Goal: Task Accomplishment & Management: Manage account settings

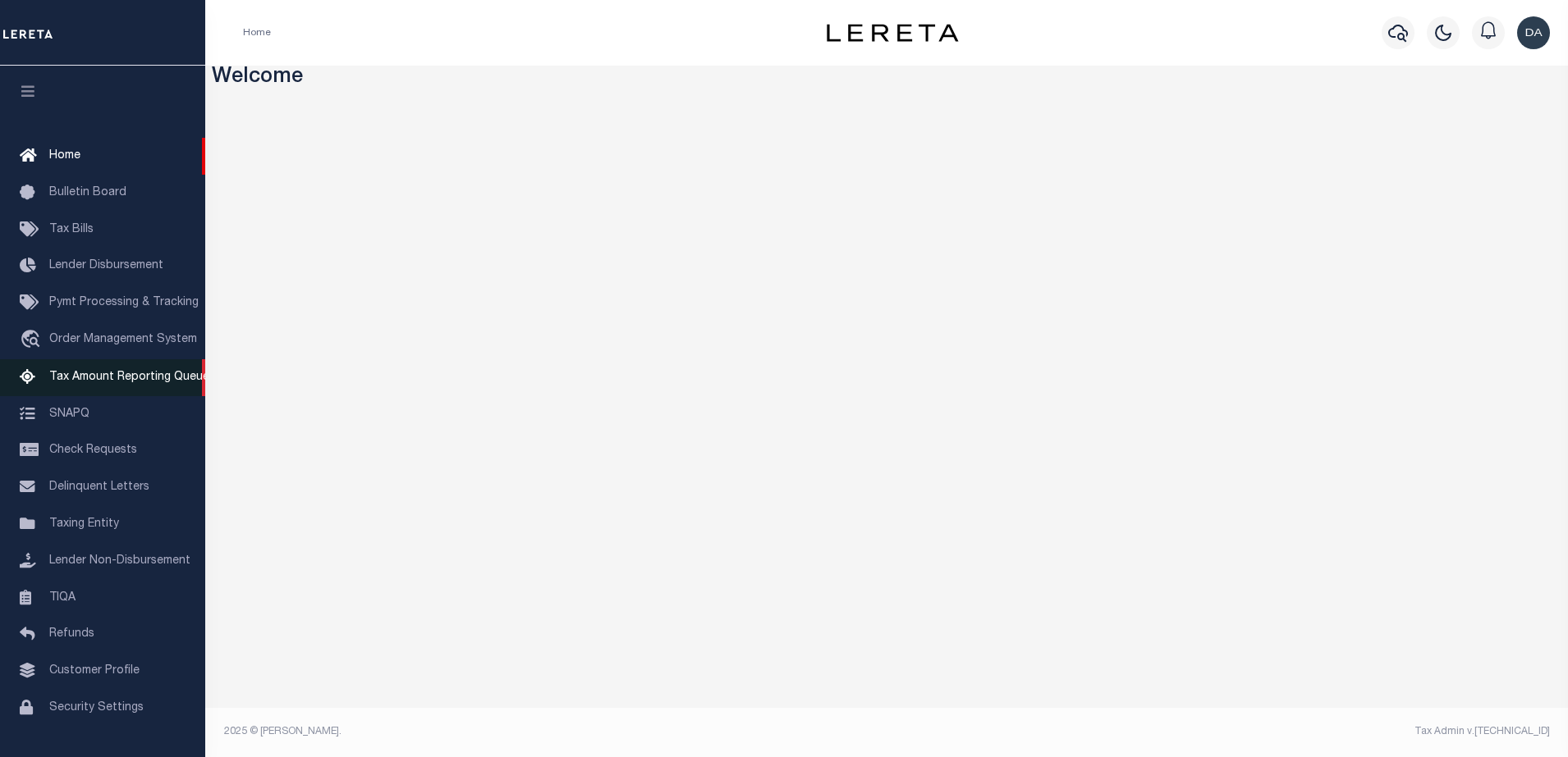
click at [79, 367] on link "Tax Amount Reporting Queue" at bounding box center [102, 378] width 205 height 37
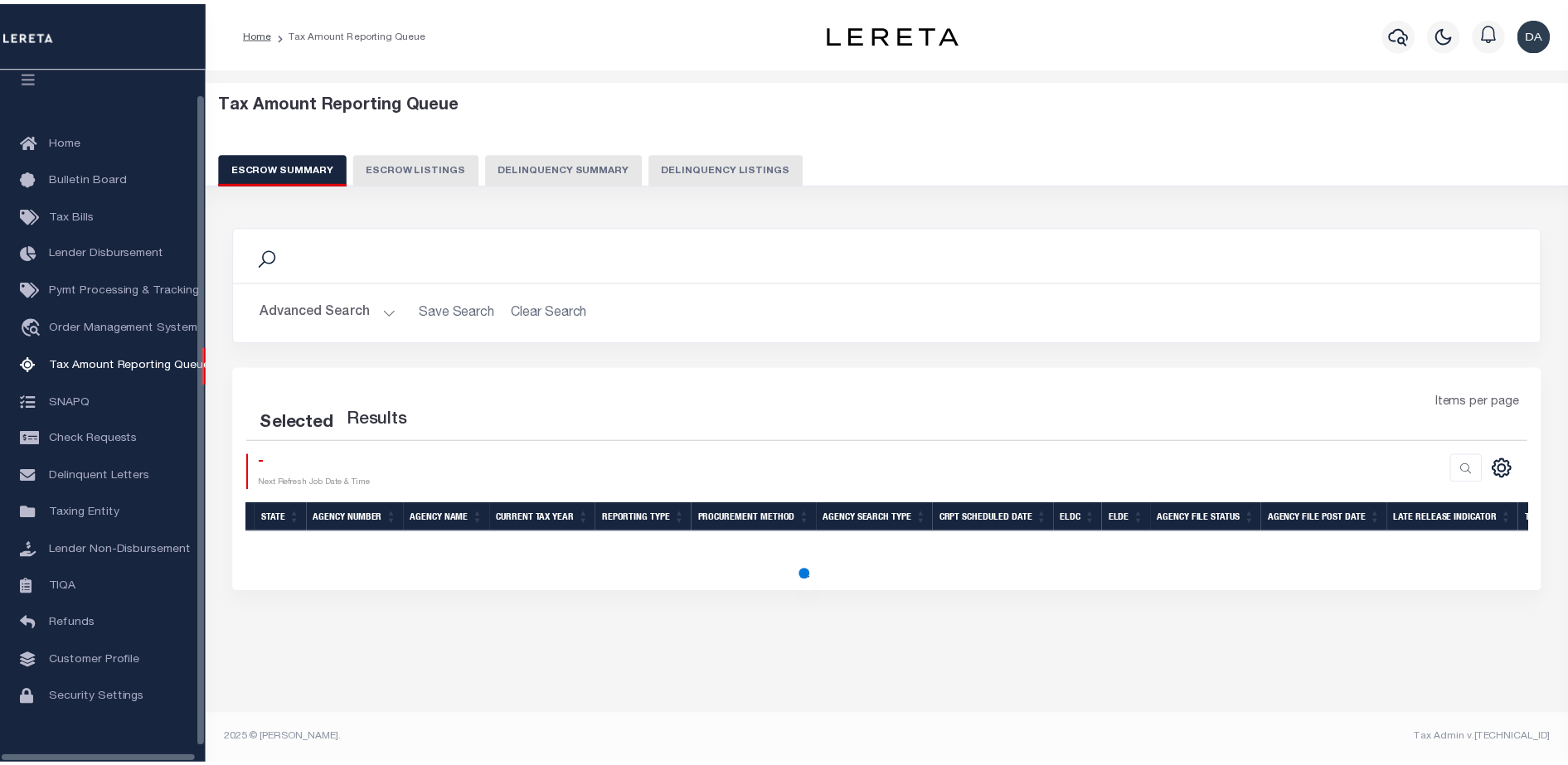
scroll to position [43, 0]
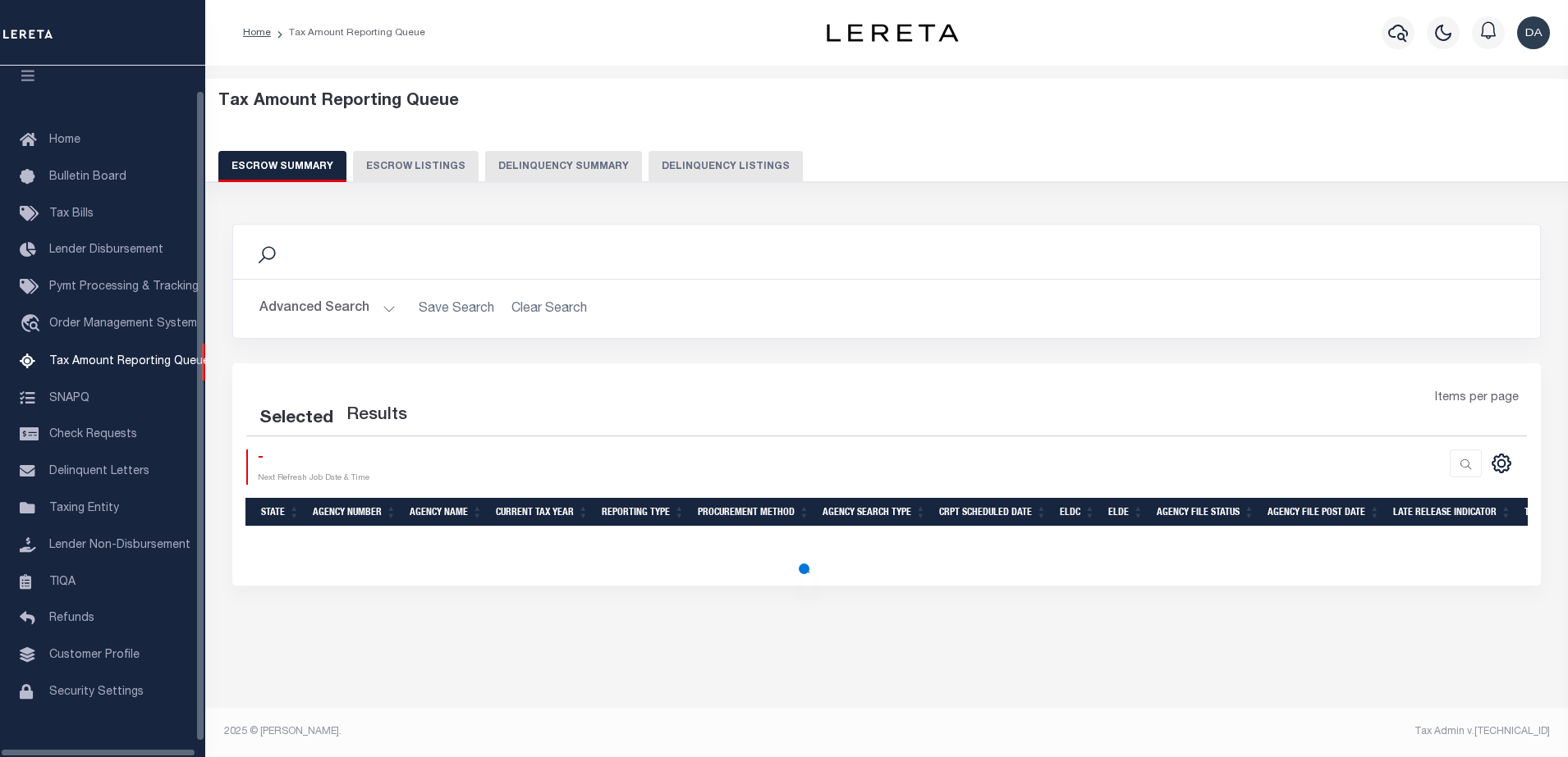
select select "100"
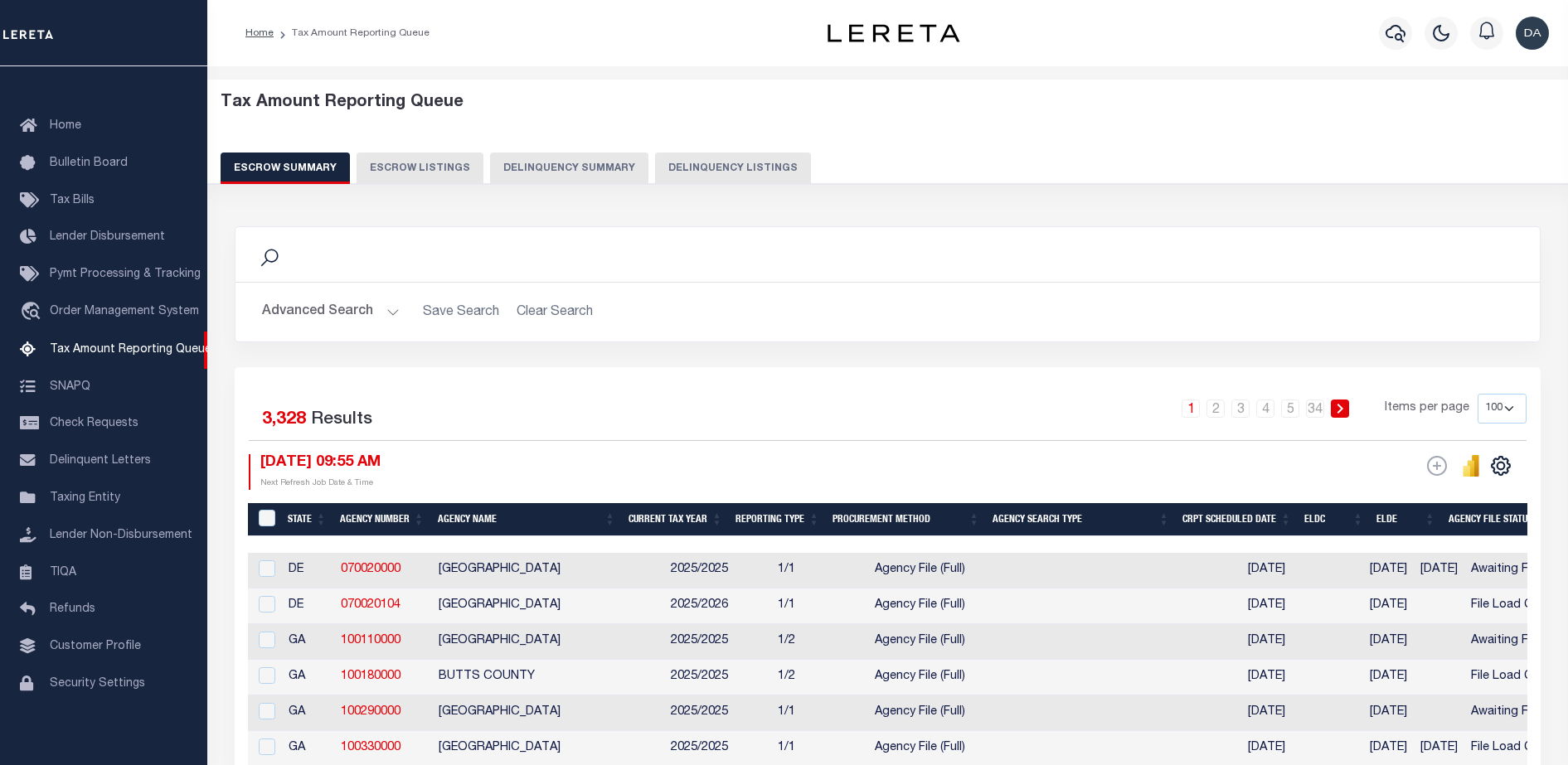
click at [545, 166] on button "Delinquency Summary" at bounding box center [570, 169] width 159 height 32
select select
select select "AnnualDelinquency"
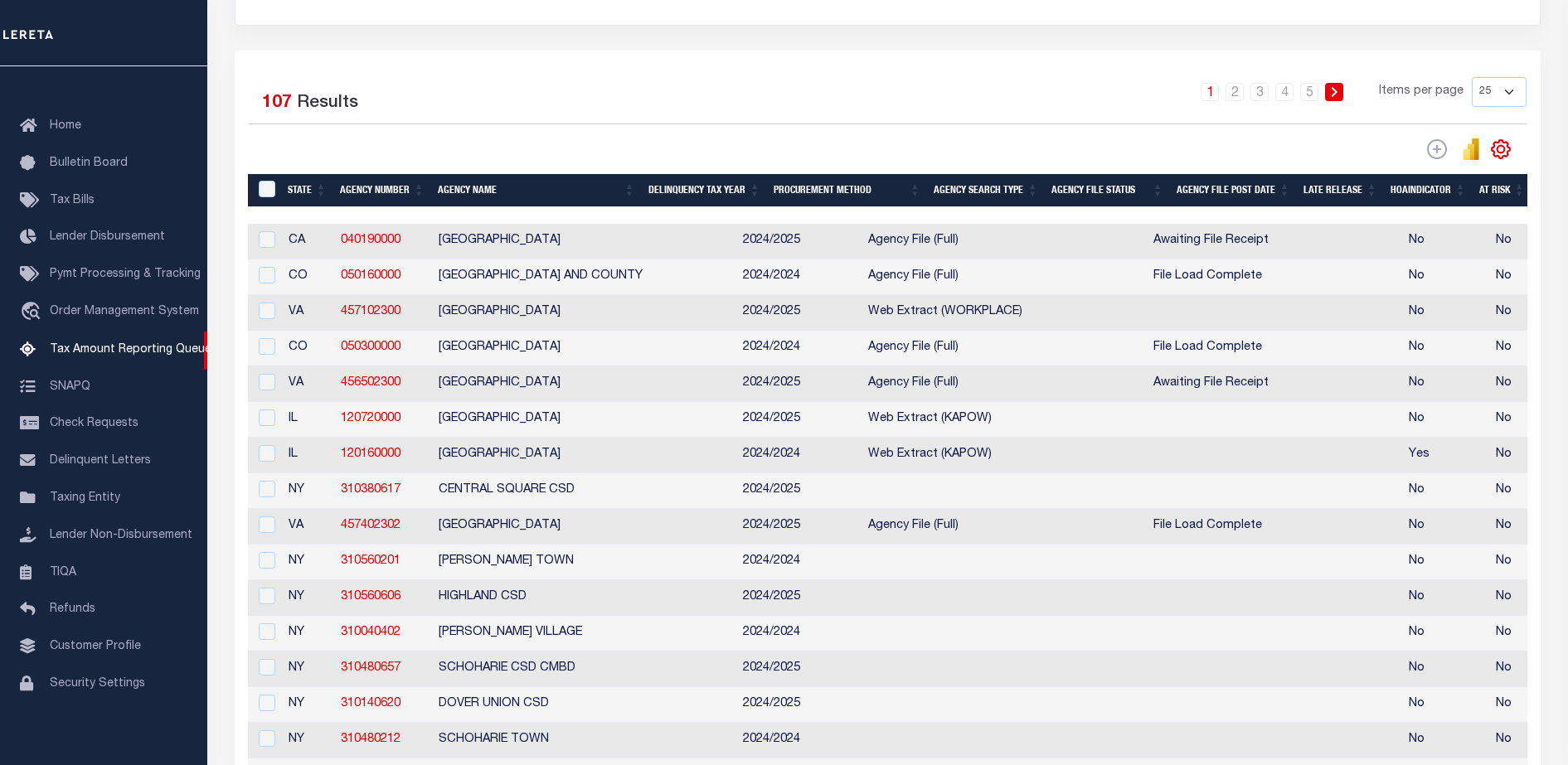
scroll to position [194, 0]
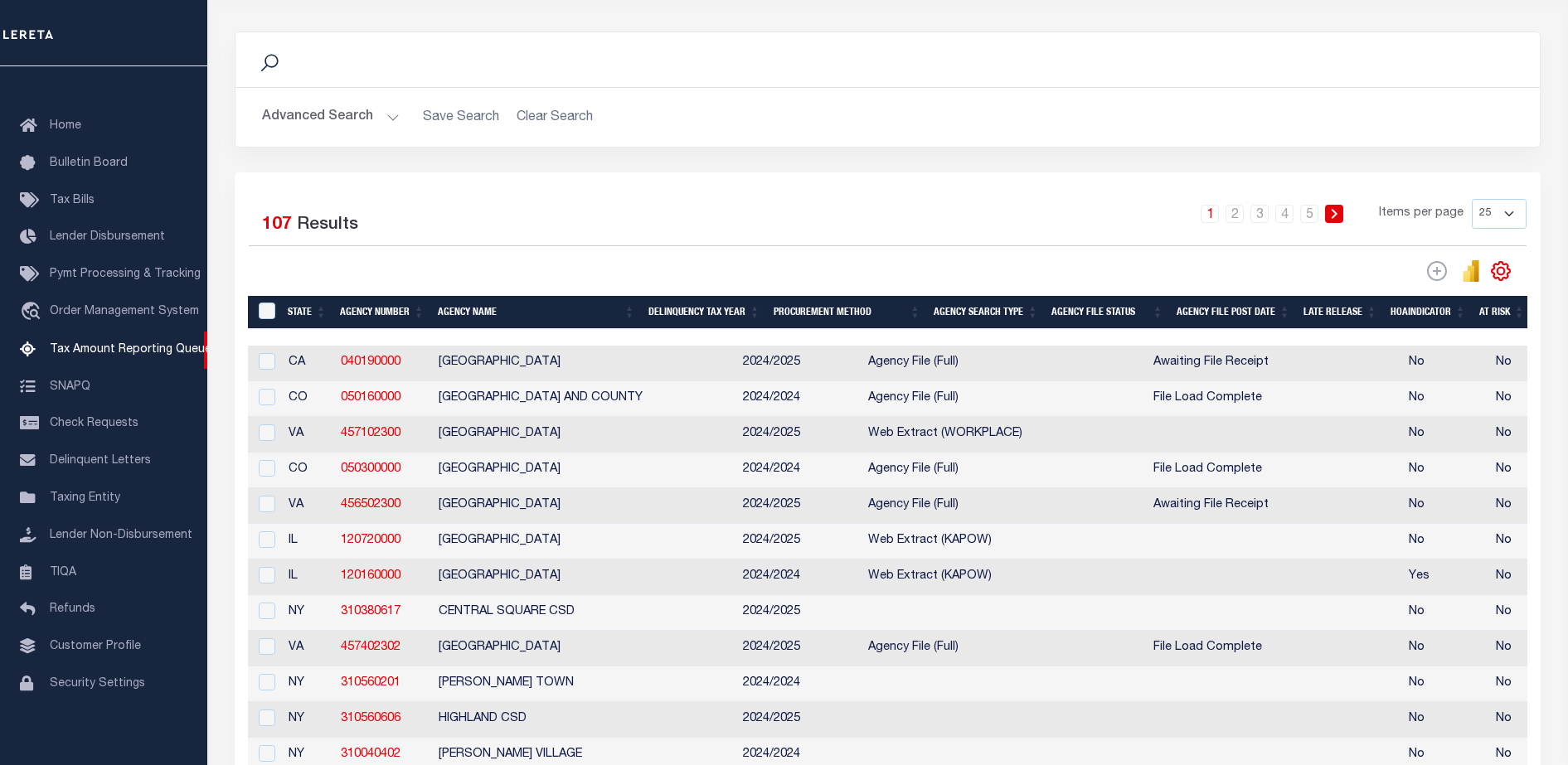
click at [374, 117] on button "Advanced Search" at bounding box center [330, 117] width 138 height 33
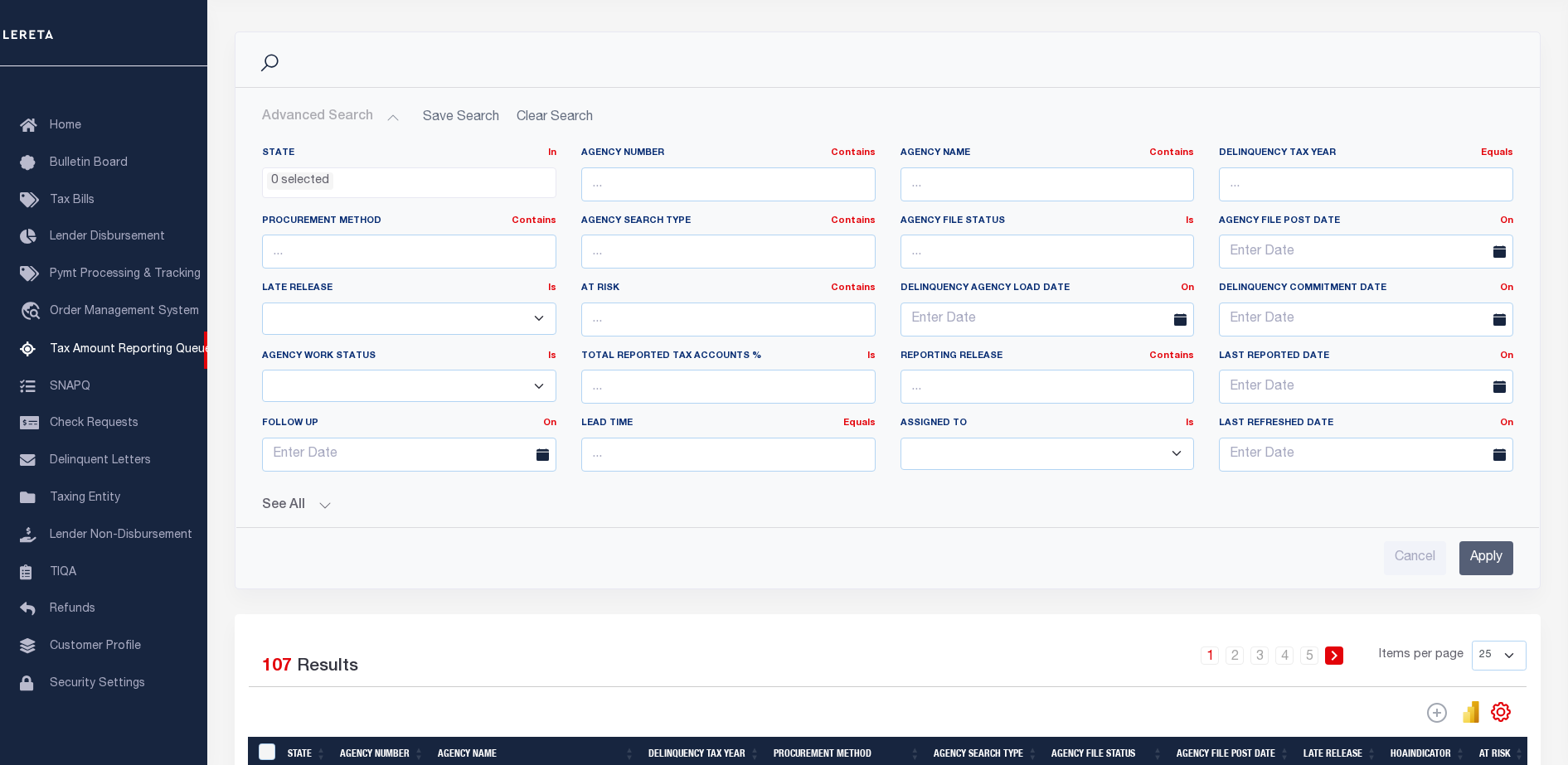
click at [274, 512] on button "See All" at bounding box center [887, 506] width 1251 height 16
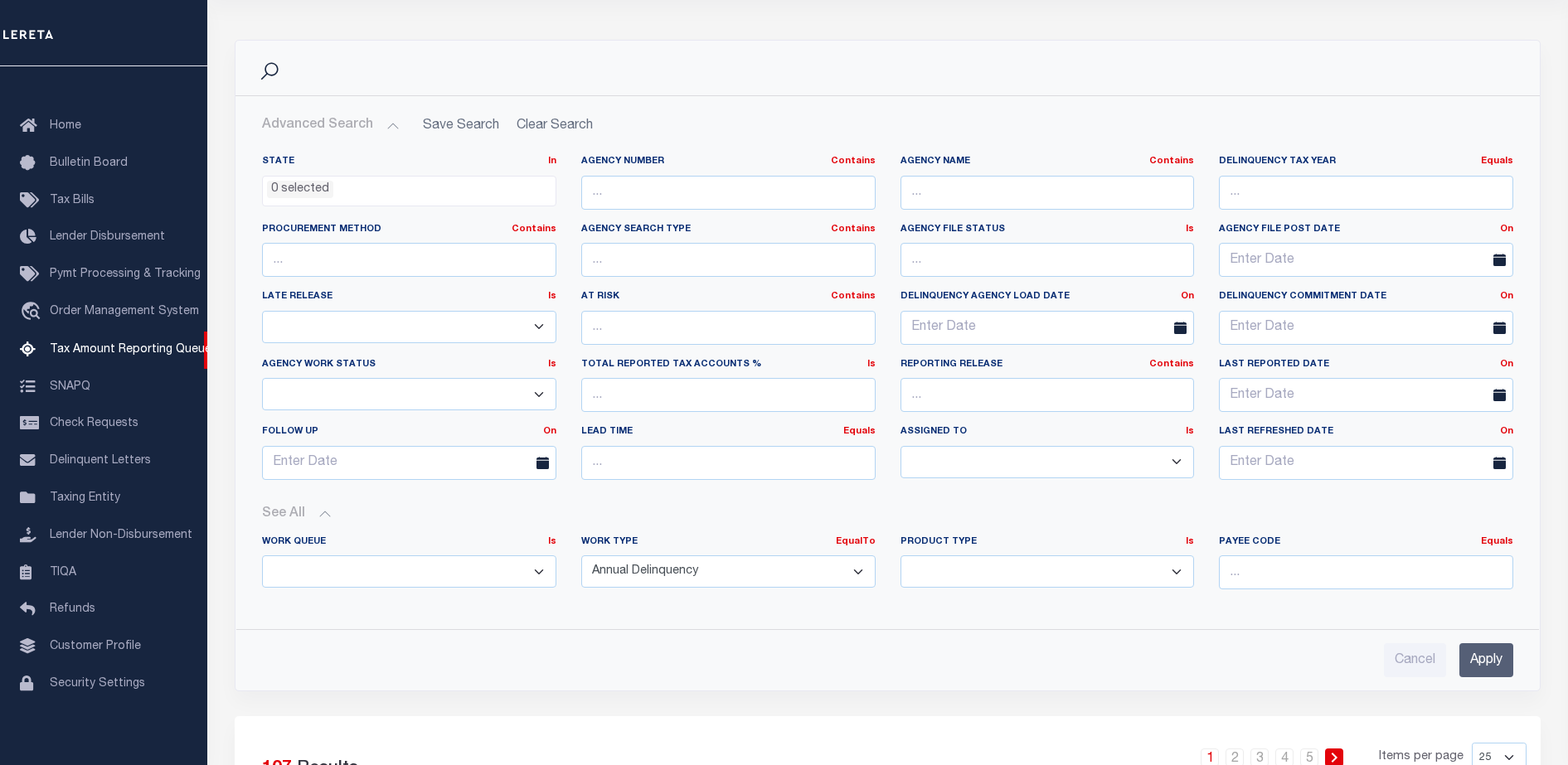
scroll to position [218, 0]
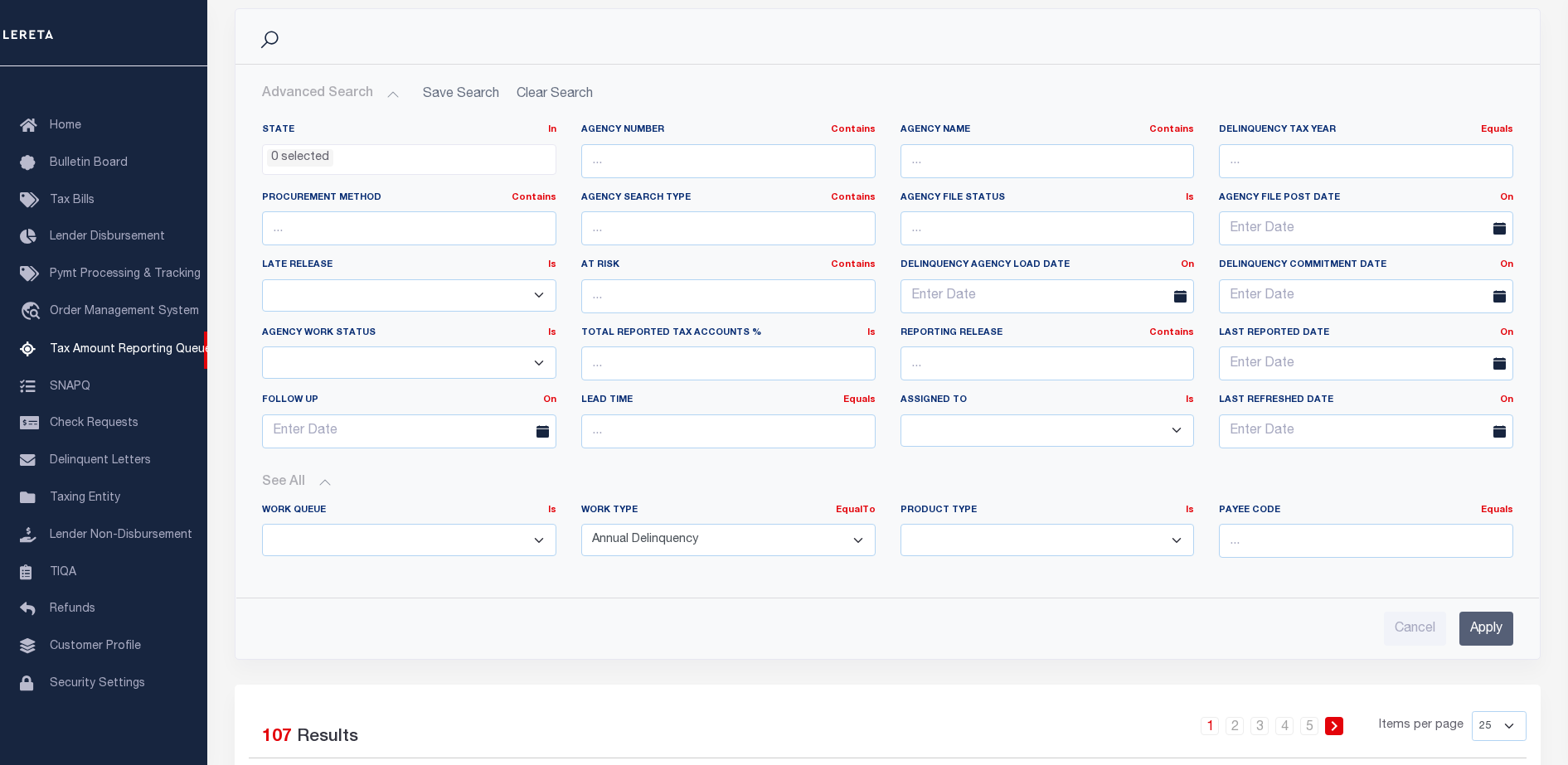
click at [681, 533] on select "Annual Delinquency Back Search Payment Status Check DTRACK" at bounding box center [728, 540] width 295 height 33
select select
click at [582, 524] on select "Annual Delinquency Back Search Payment Status Check DTRACK" at bounding box center [728, 540] width 295 height 33
click at [1484, 616] on input "Apply" at bounding box center [1486, 628] width 54 height 34
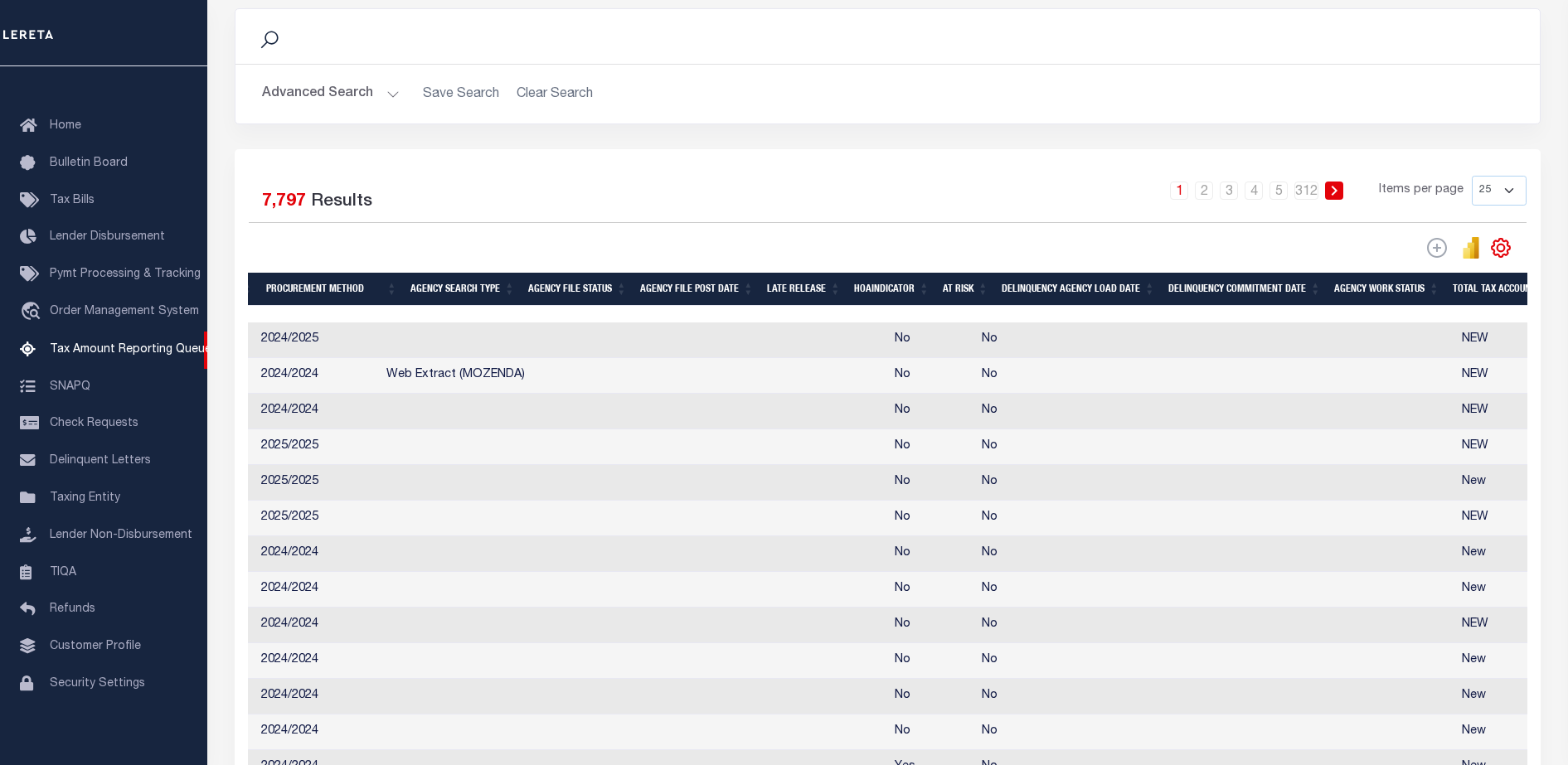
scroll to position [0, 0]
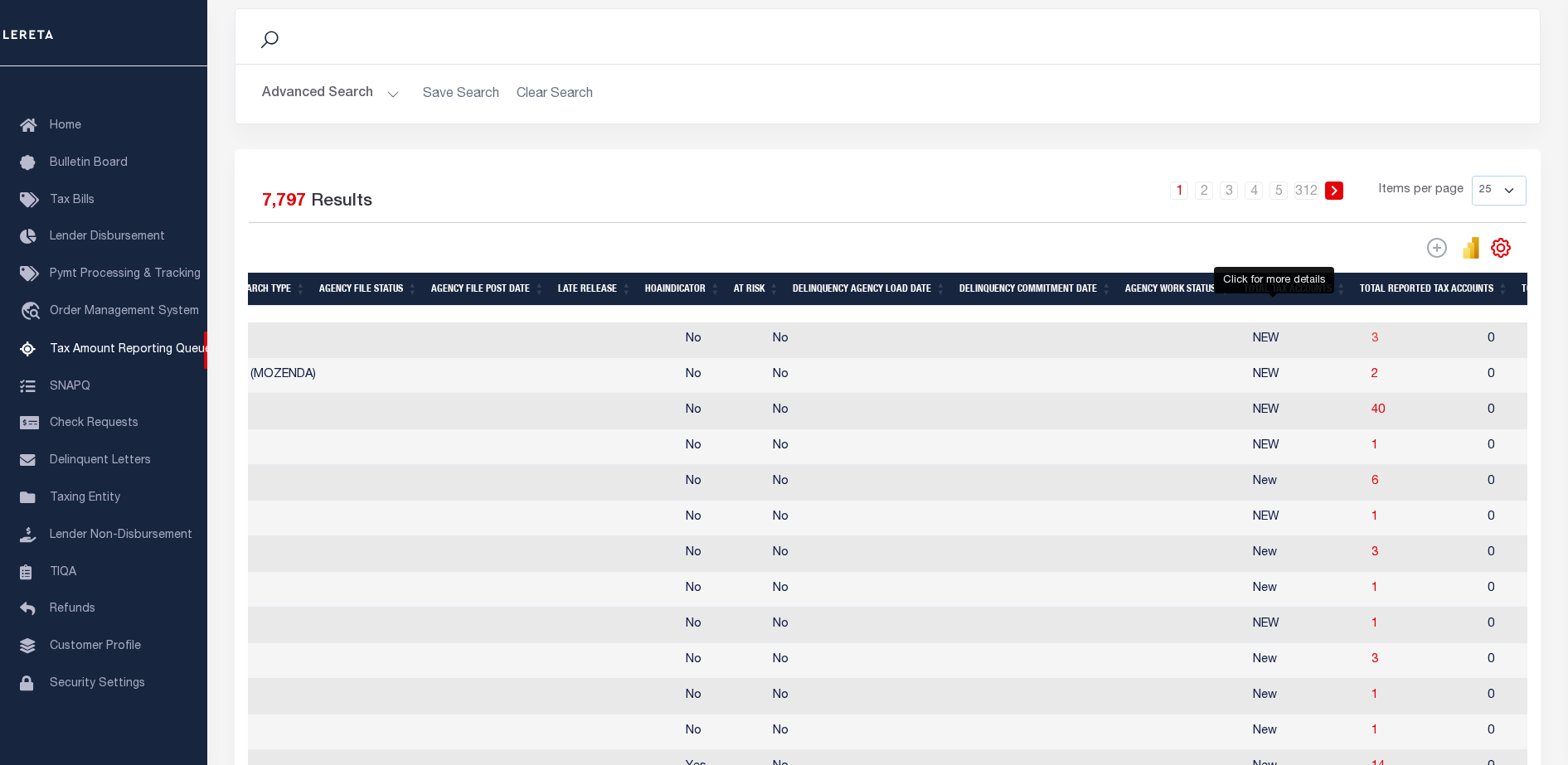
click at [1372, 340] on span "3" at bounding box center [1374, 339] width 7 height 12
select select "100"
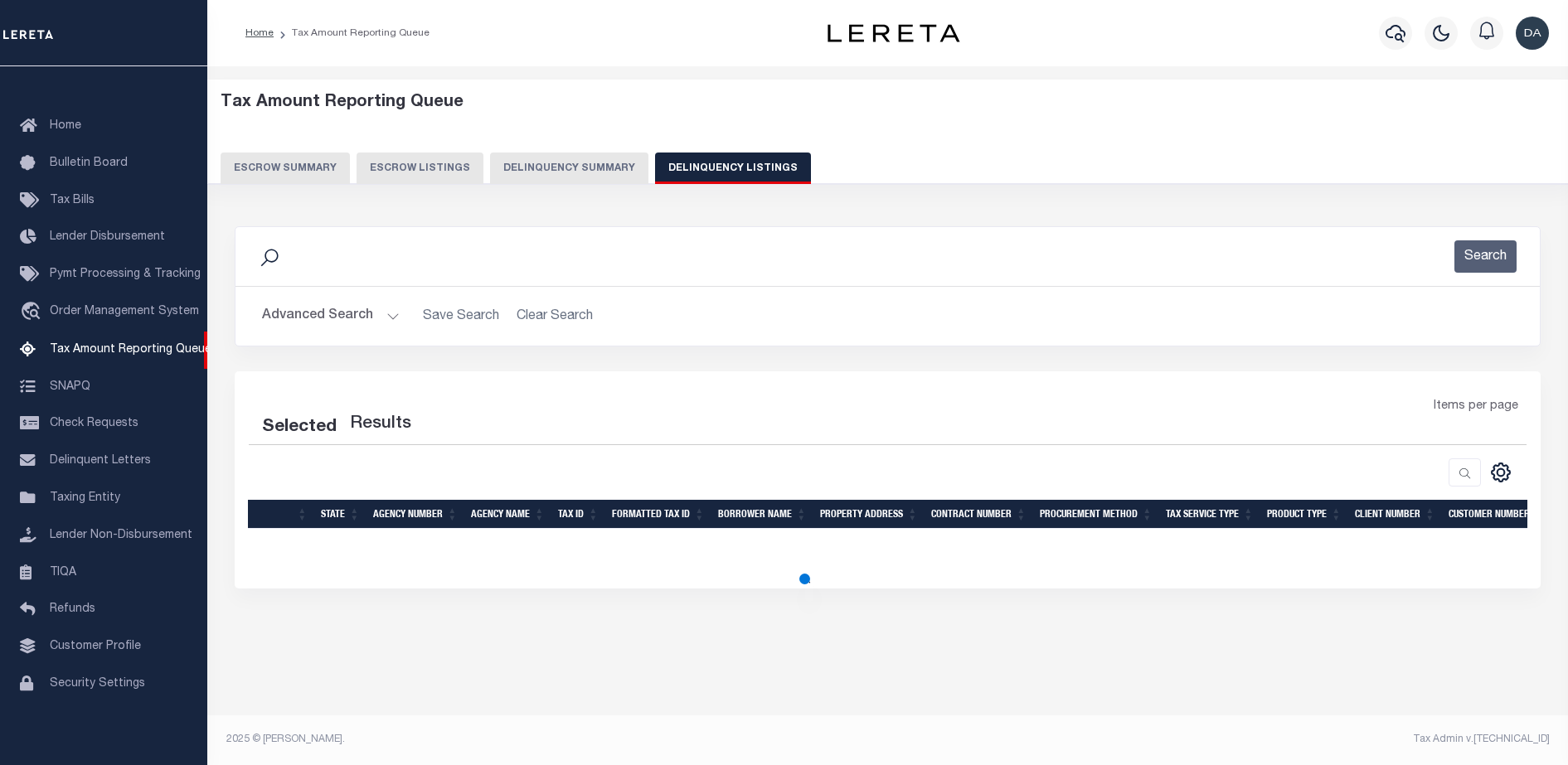
select select "100"
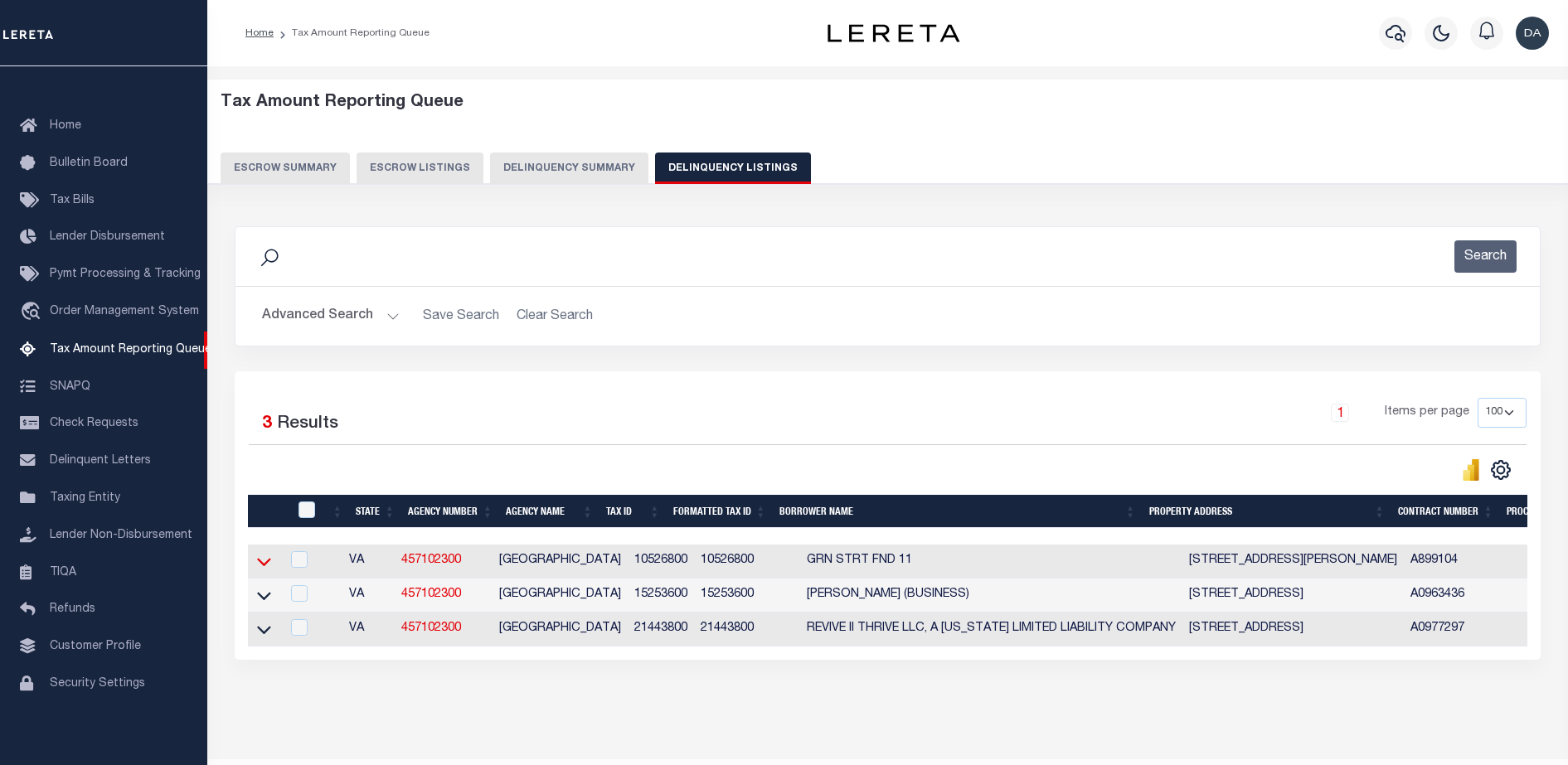
click at [267, 568] on icon at bounding box center [264, 562] width 14 height 18
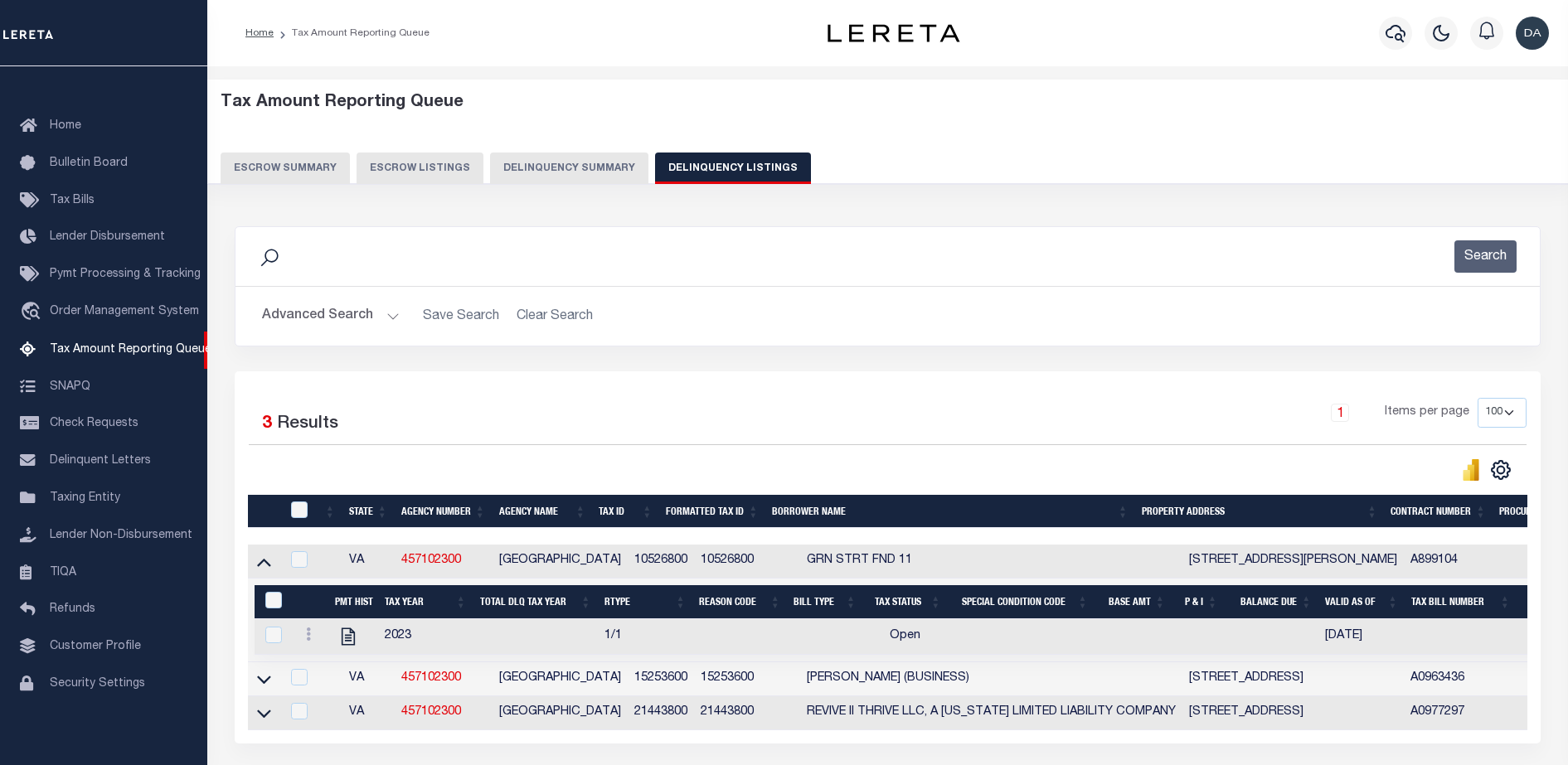
scroll to position [70, 0]
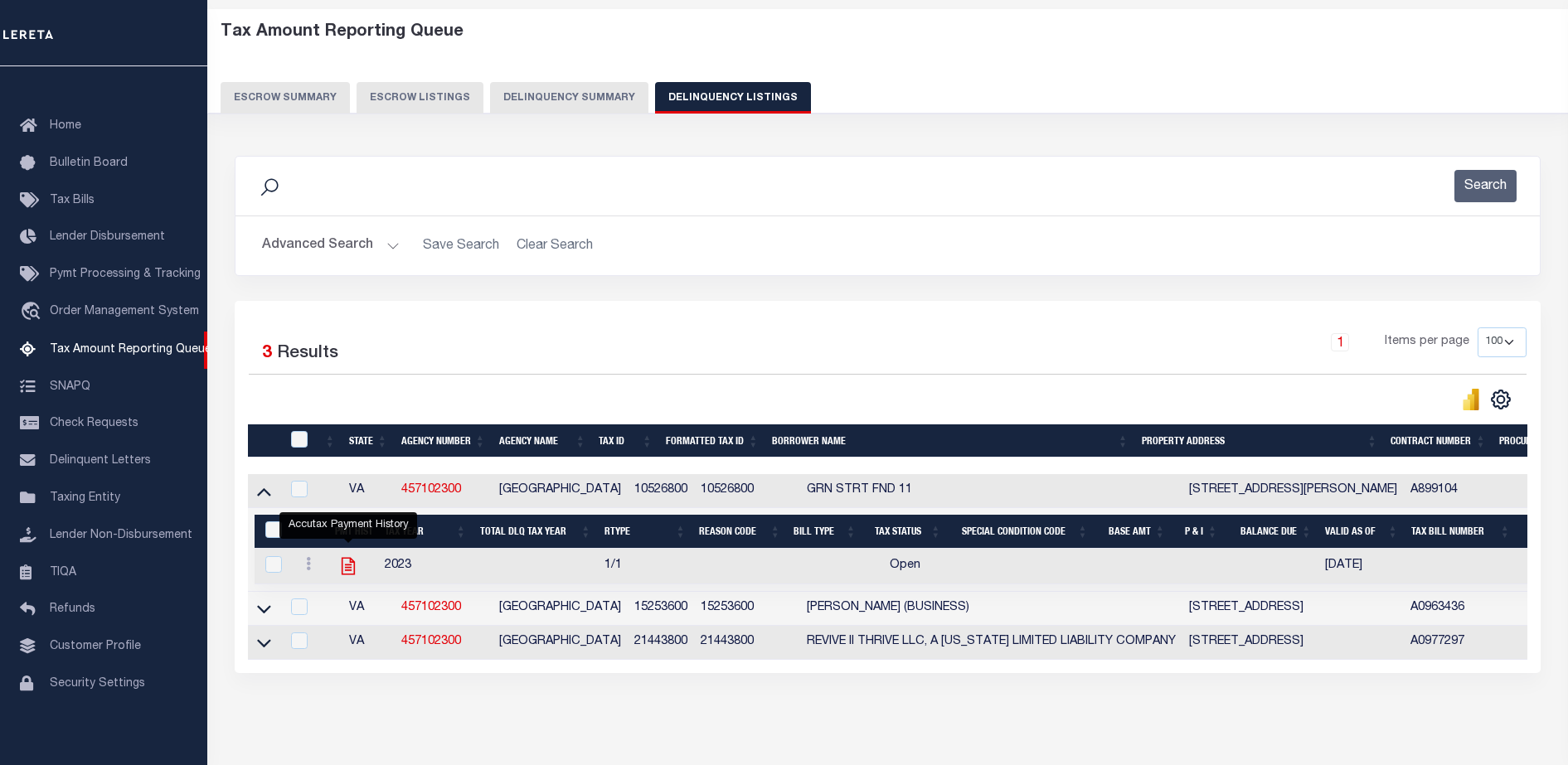
click at [349, 574] on icon "" at bounding box center [347, 567] width 13 height 18
checkbox input "true"
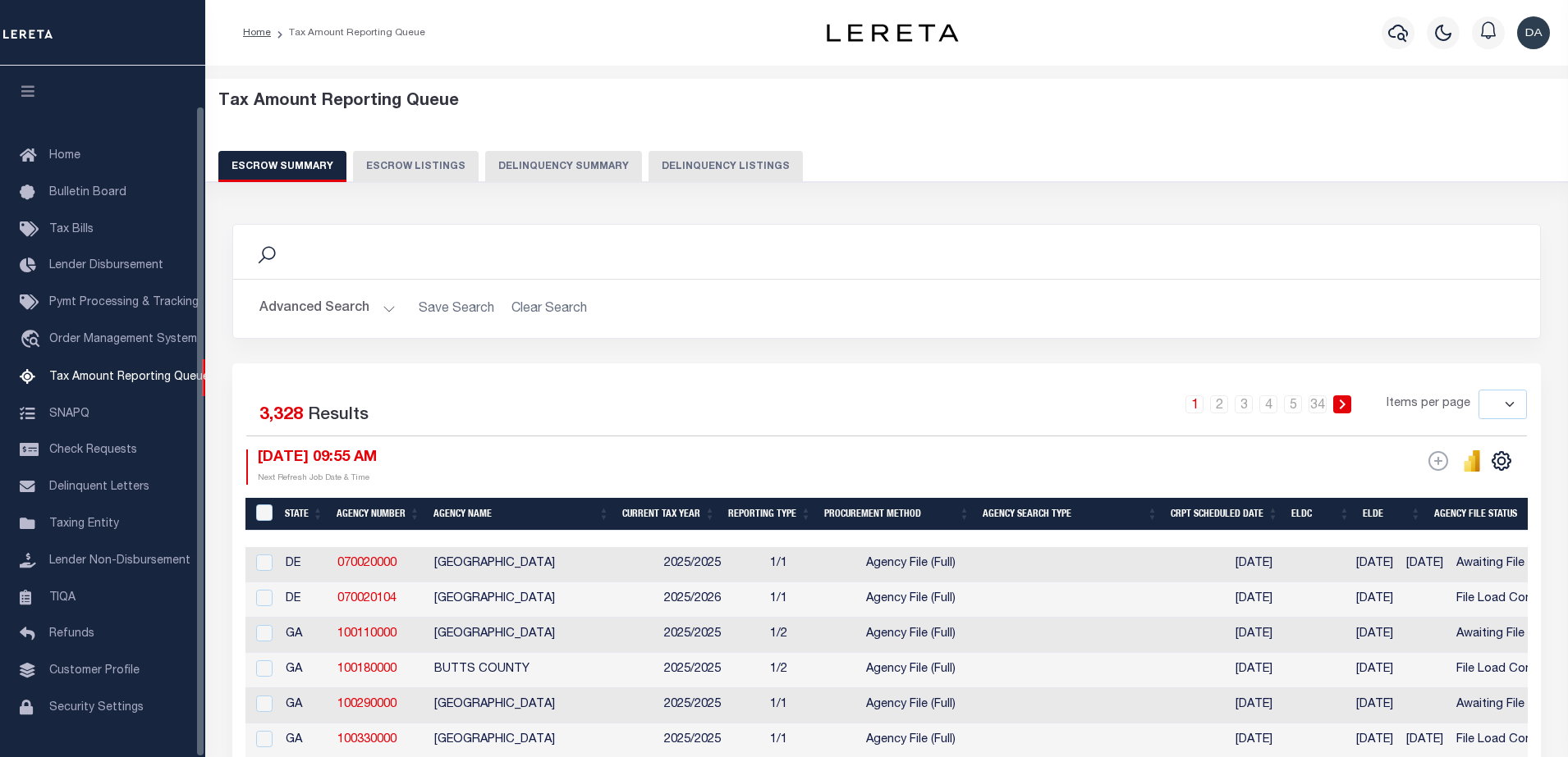
select select
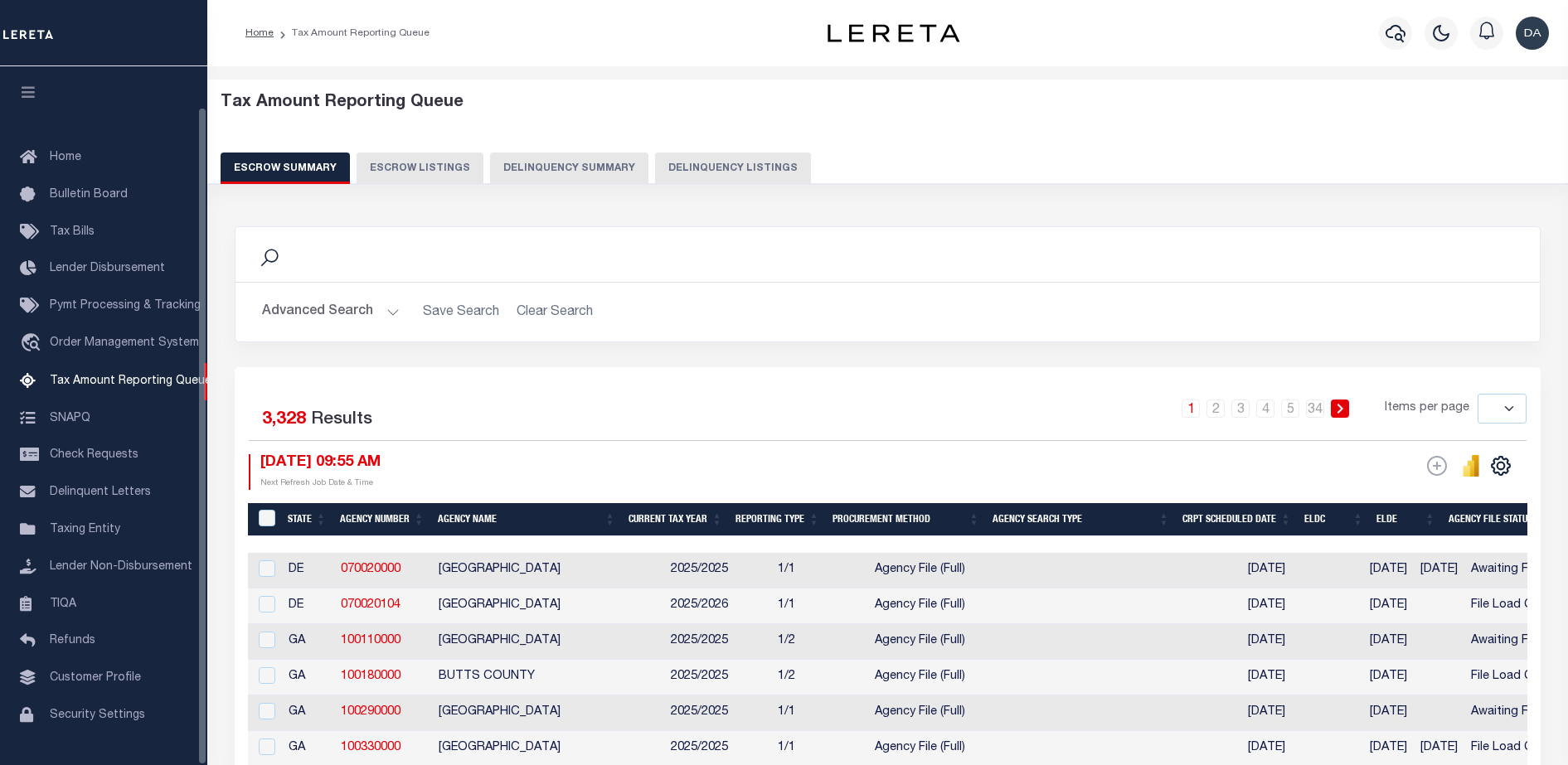
scroll to position [43, 0]
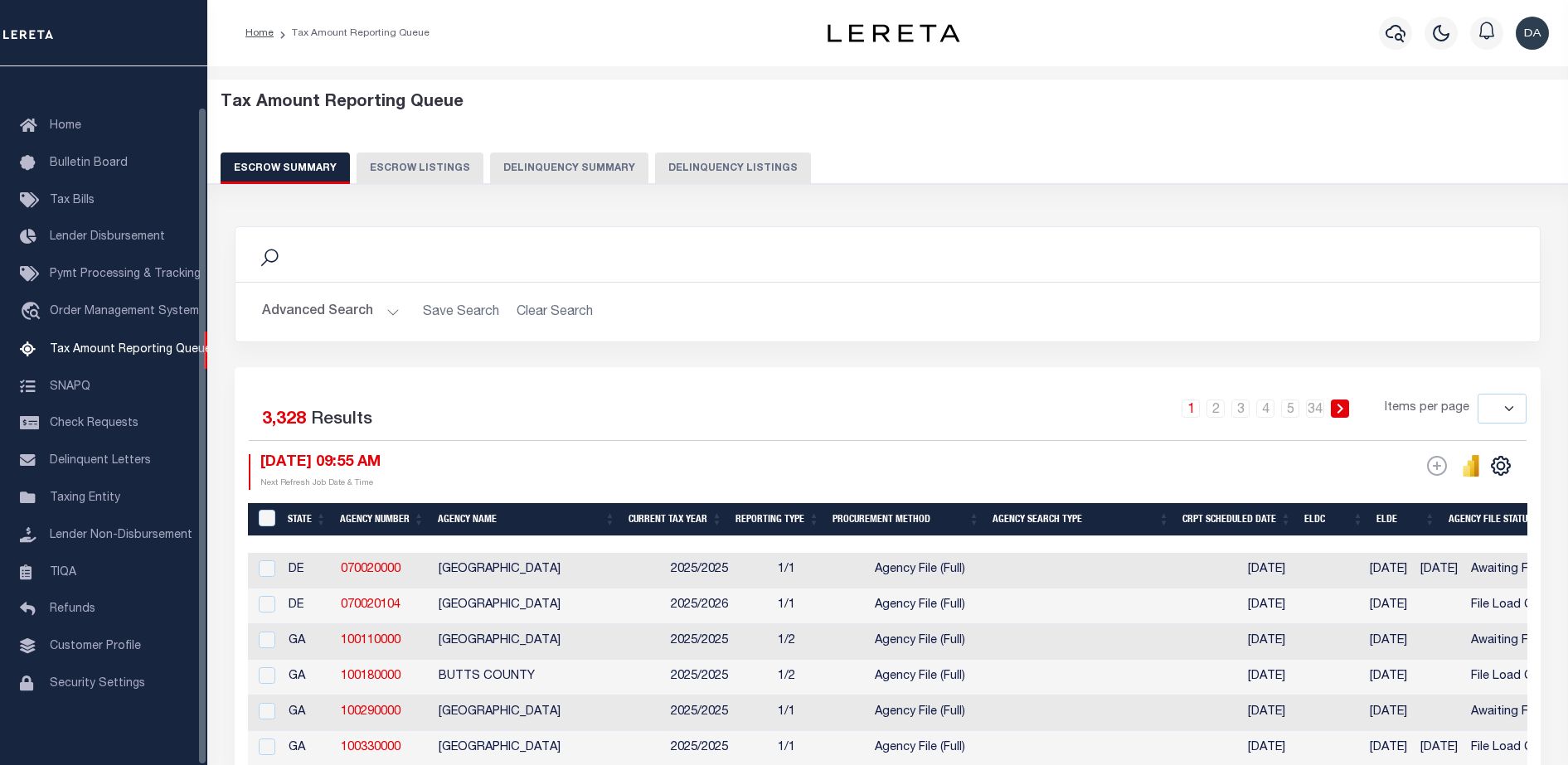
click at [546, 164] on button "Delinquency Summary" at bounding box center [570, 169] width 159 height 32
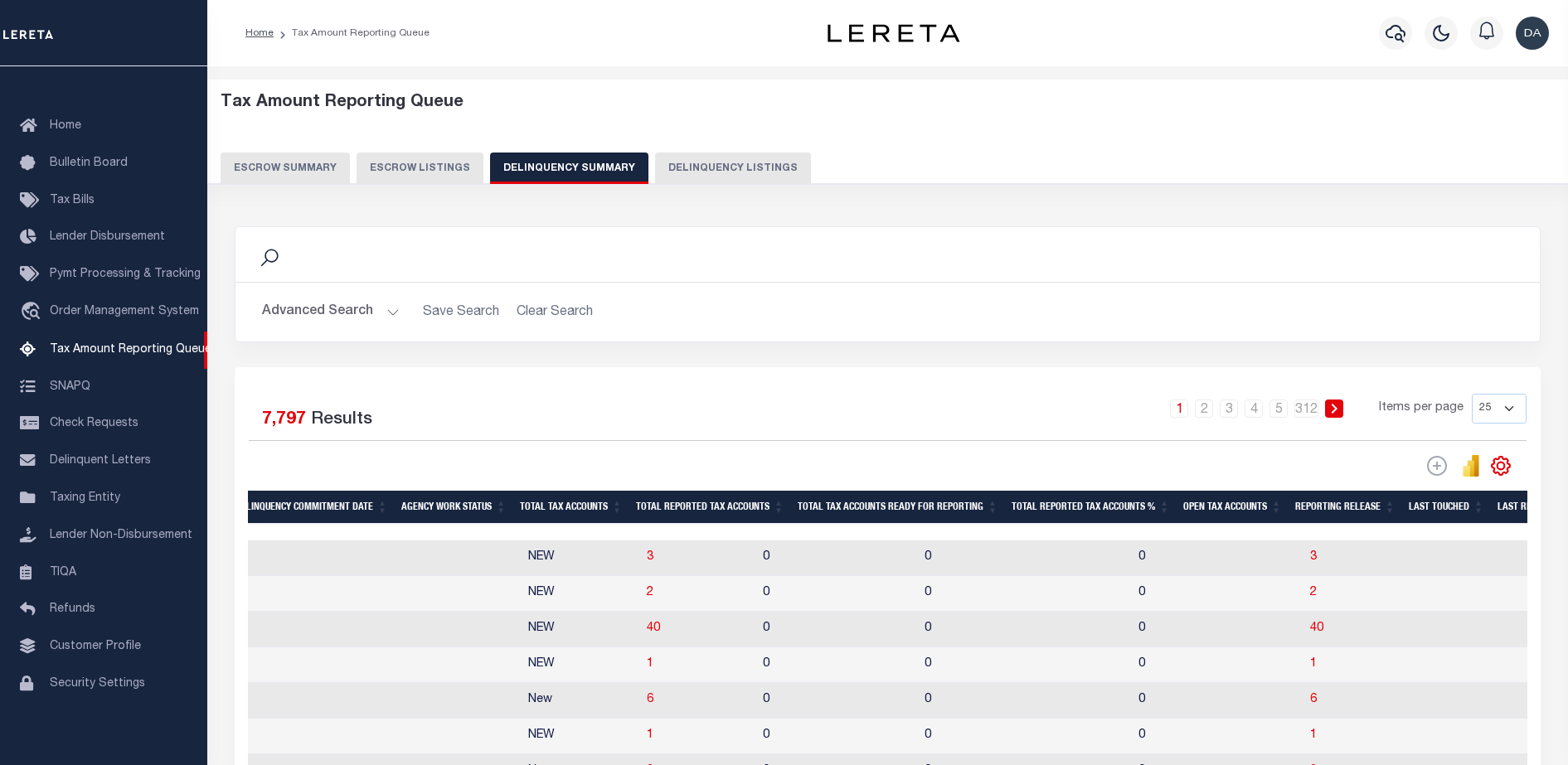
scroll to position [0, 1839]
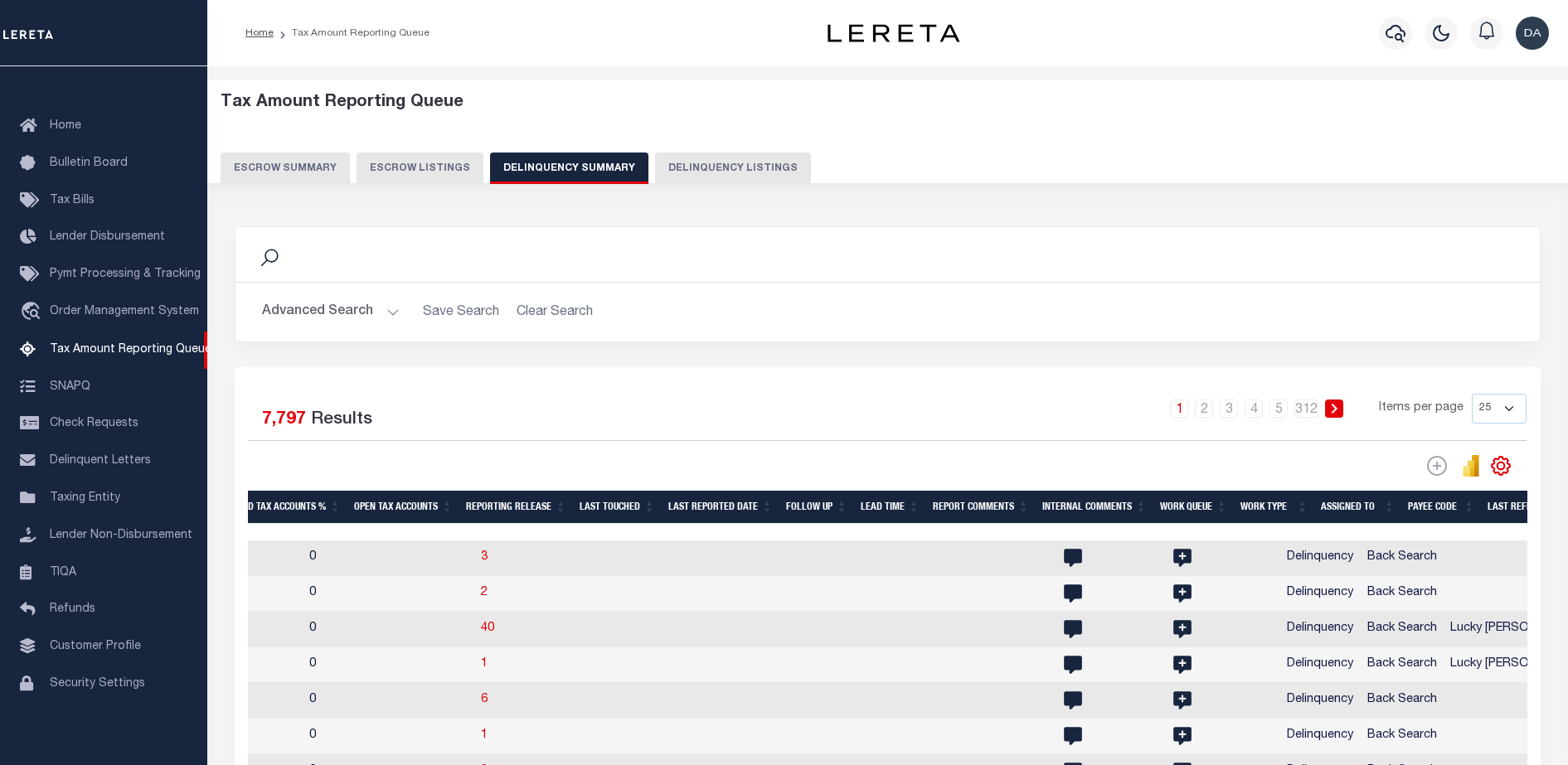
click at [627, 333] on div "Advanced Search Save Search Clear Search State In" at bounding box center [887, 312] width 1304 height 59
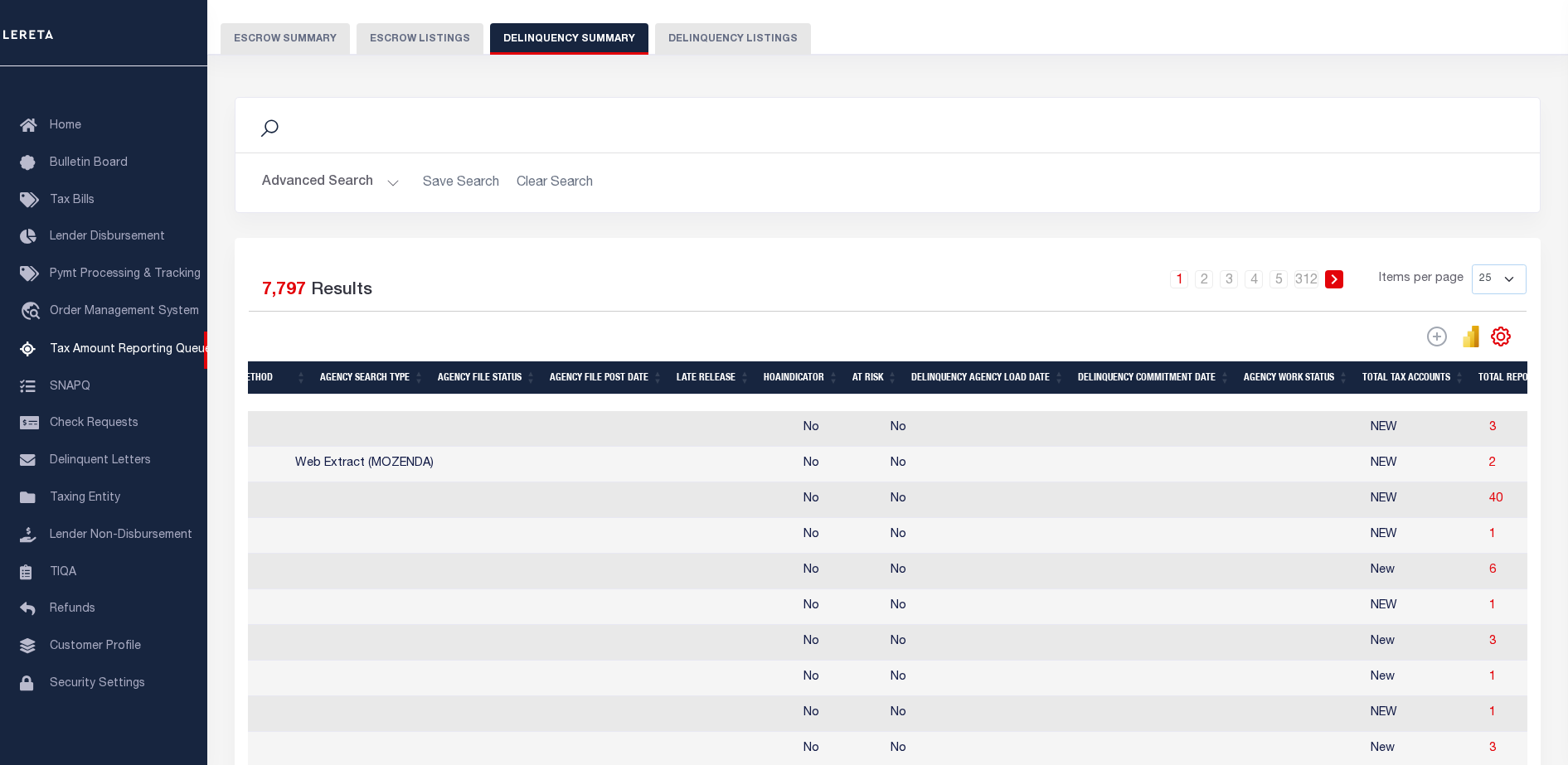
click at [320, 192] on button "Advanced Search" at bounding box center [330, 183] width 138 height 33
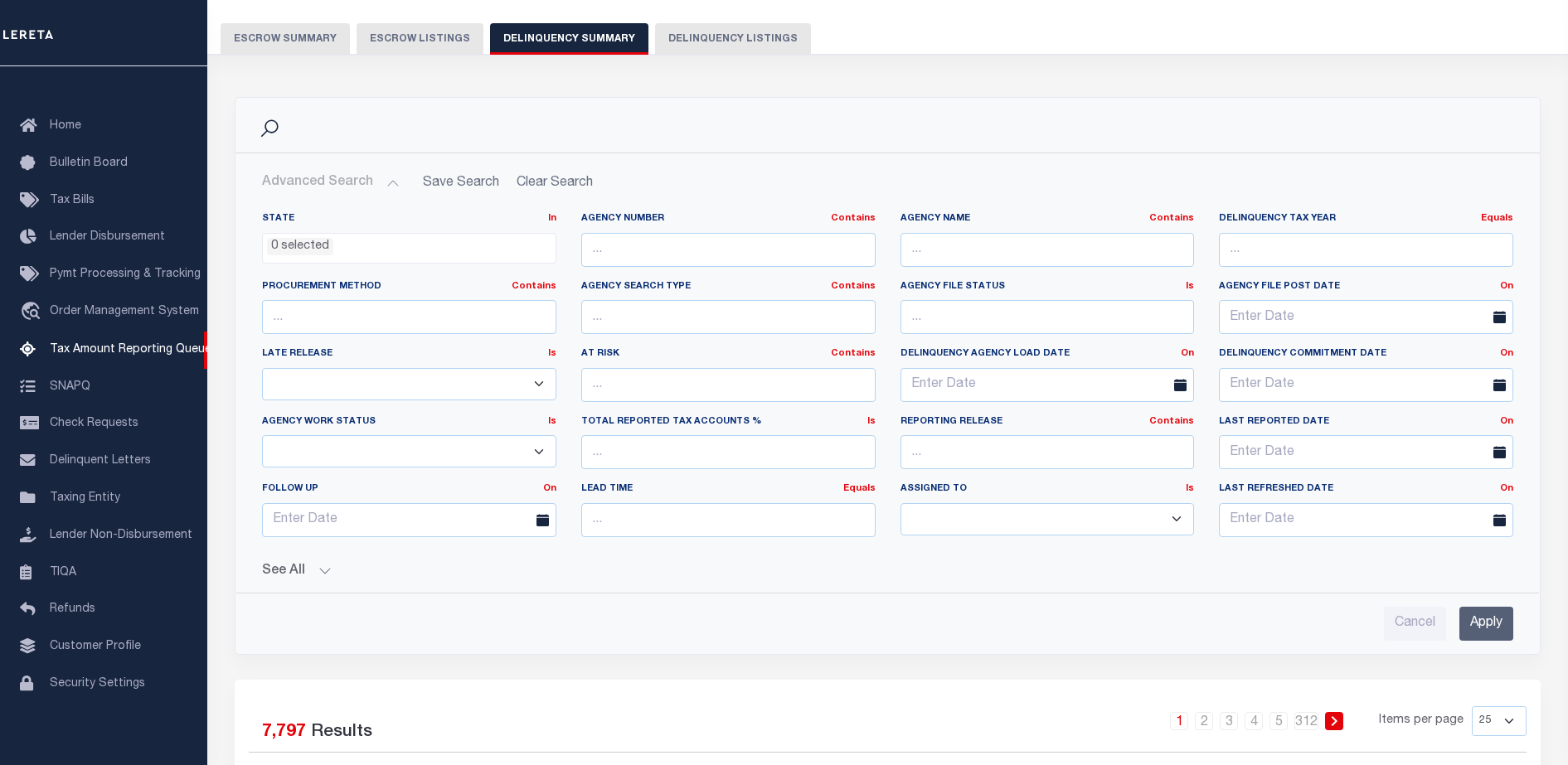
click at [289, 572] on button "See All" at bounding box center [887, 572] width 1251 height 16
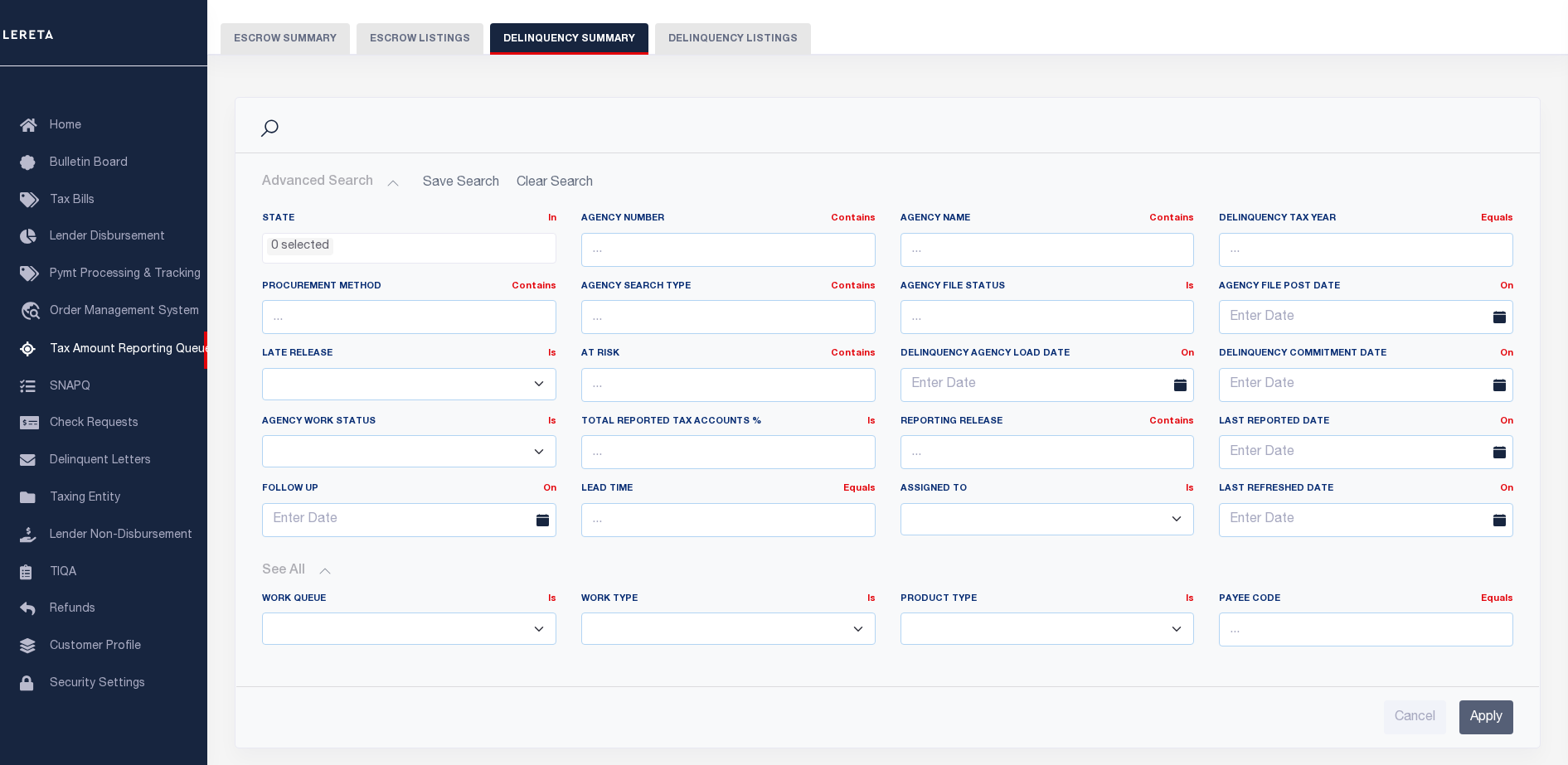
click at [637, 630] on select "Annual Delinquency Back Search Payment Status Check DTRACK" at bounding box center [728, 628] width 295 height 33
select select "DTRACK"
click at [582, 612] on select "Annual Delinquency Back Search Payment Status Check DTRACK" at bounding box center [728, 628] width 295 height 33
click at [1479, 708] on input "Apply" at bounding box center [1486, 717] width 54 height 34
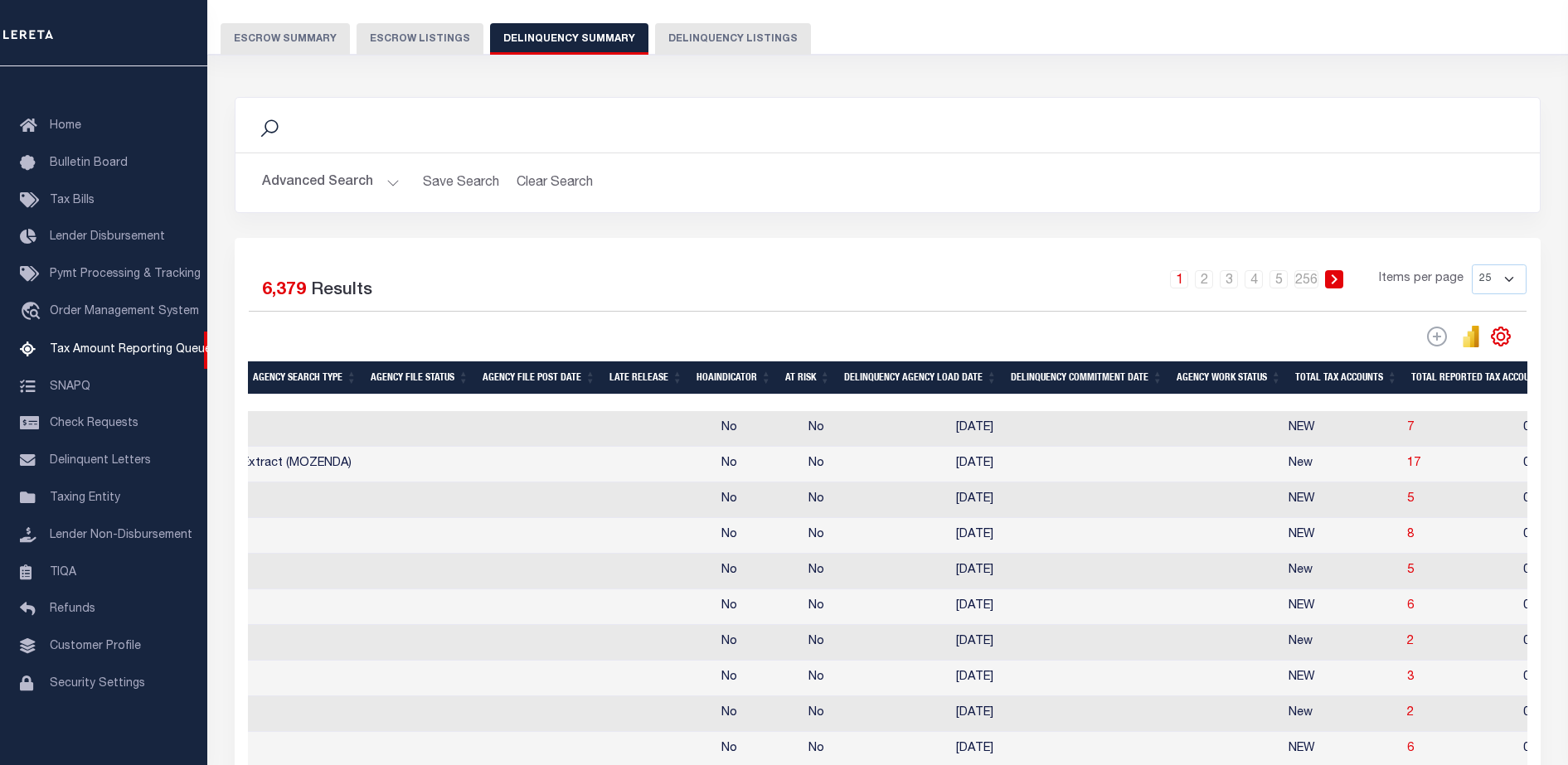
click at [1400, 429] on td "7" at bounding box center [1458, 429] width 116 height 36
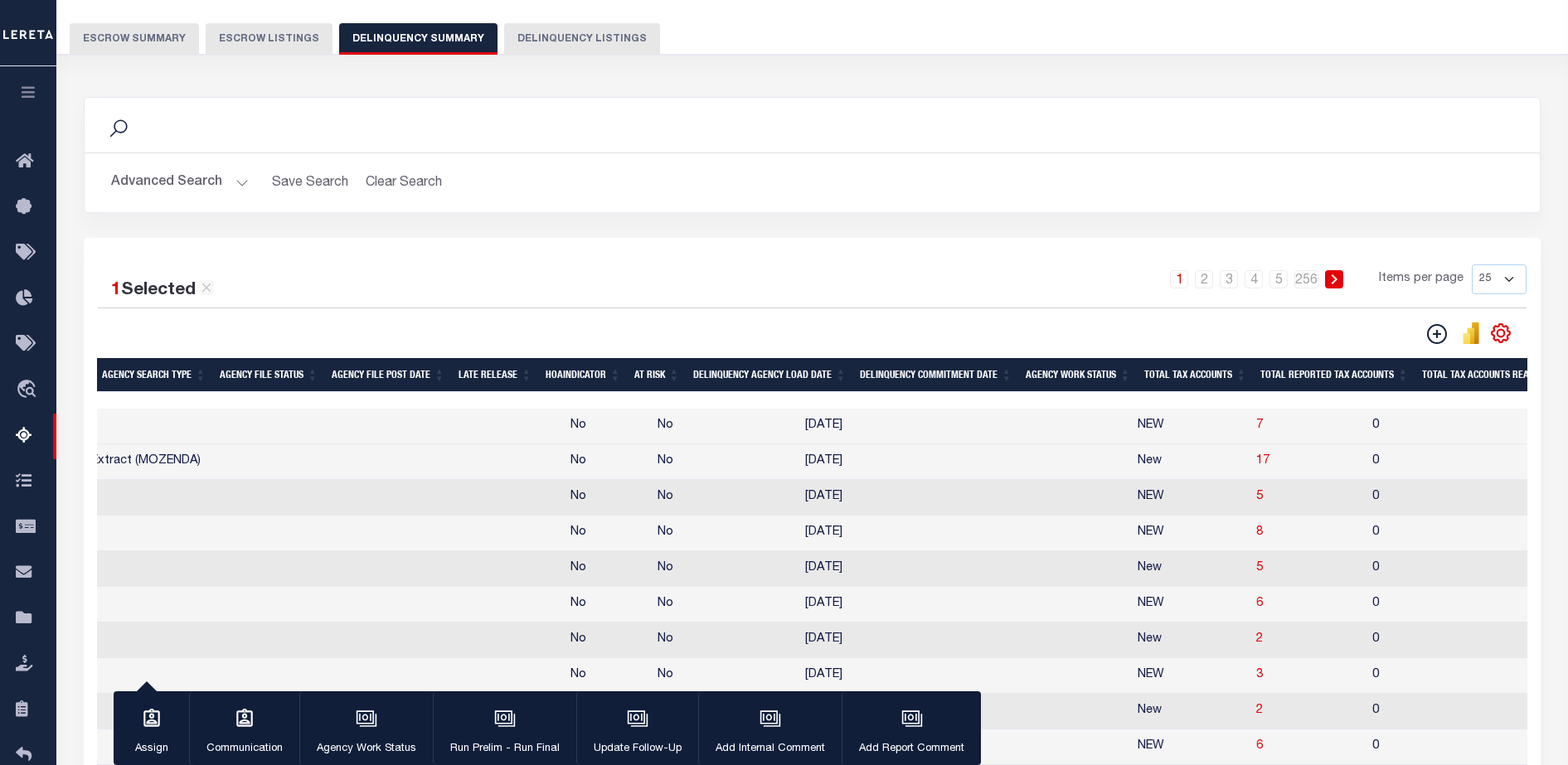
click at [1249, 436] on td "7" at bounding box center [1307, 427] width 116 height 36
checkbox input "false"
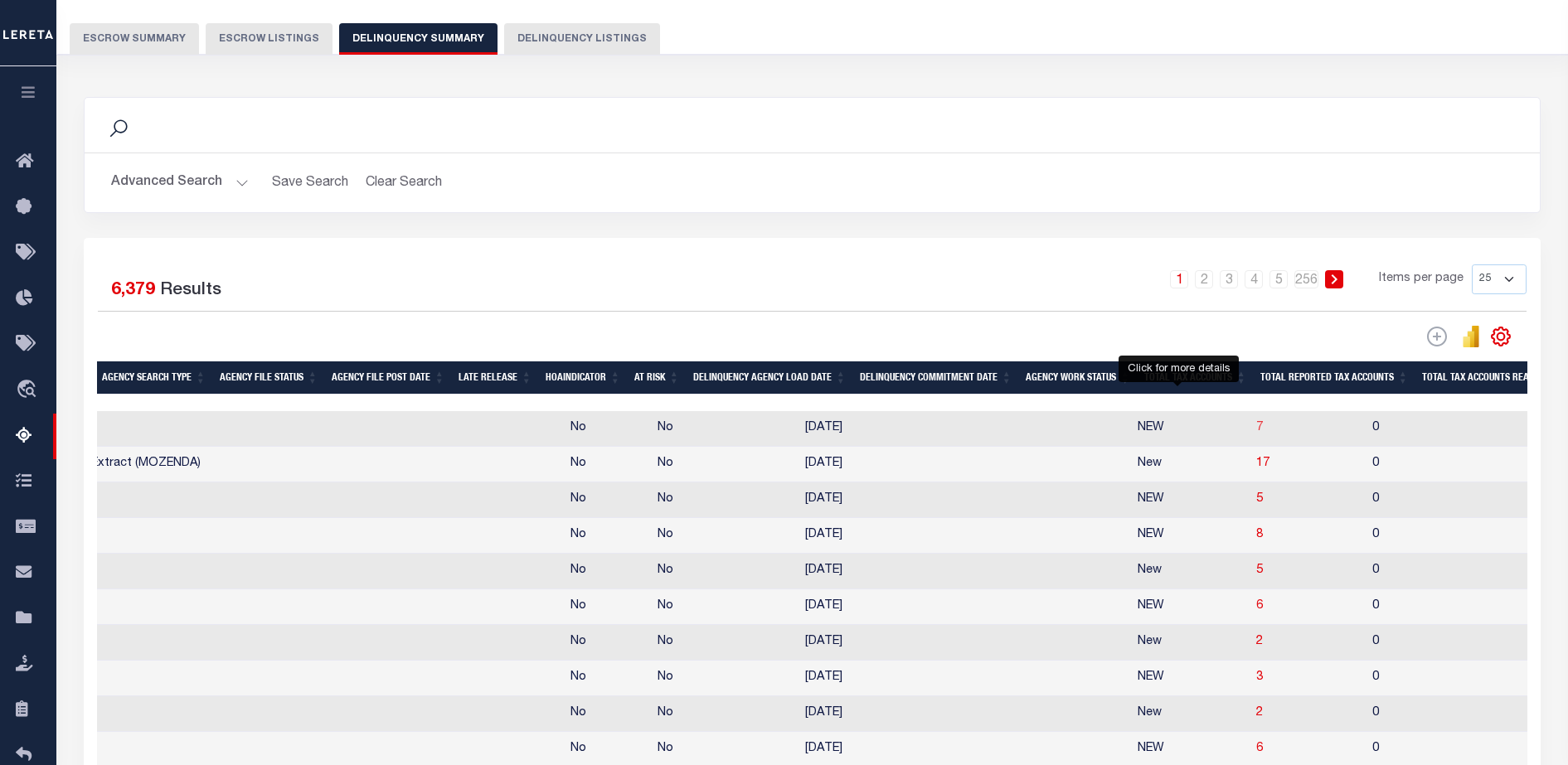
click at [1256, 429] on span "7" at bounding box center [1259, 428] width 7 height 12
select select "100"
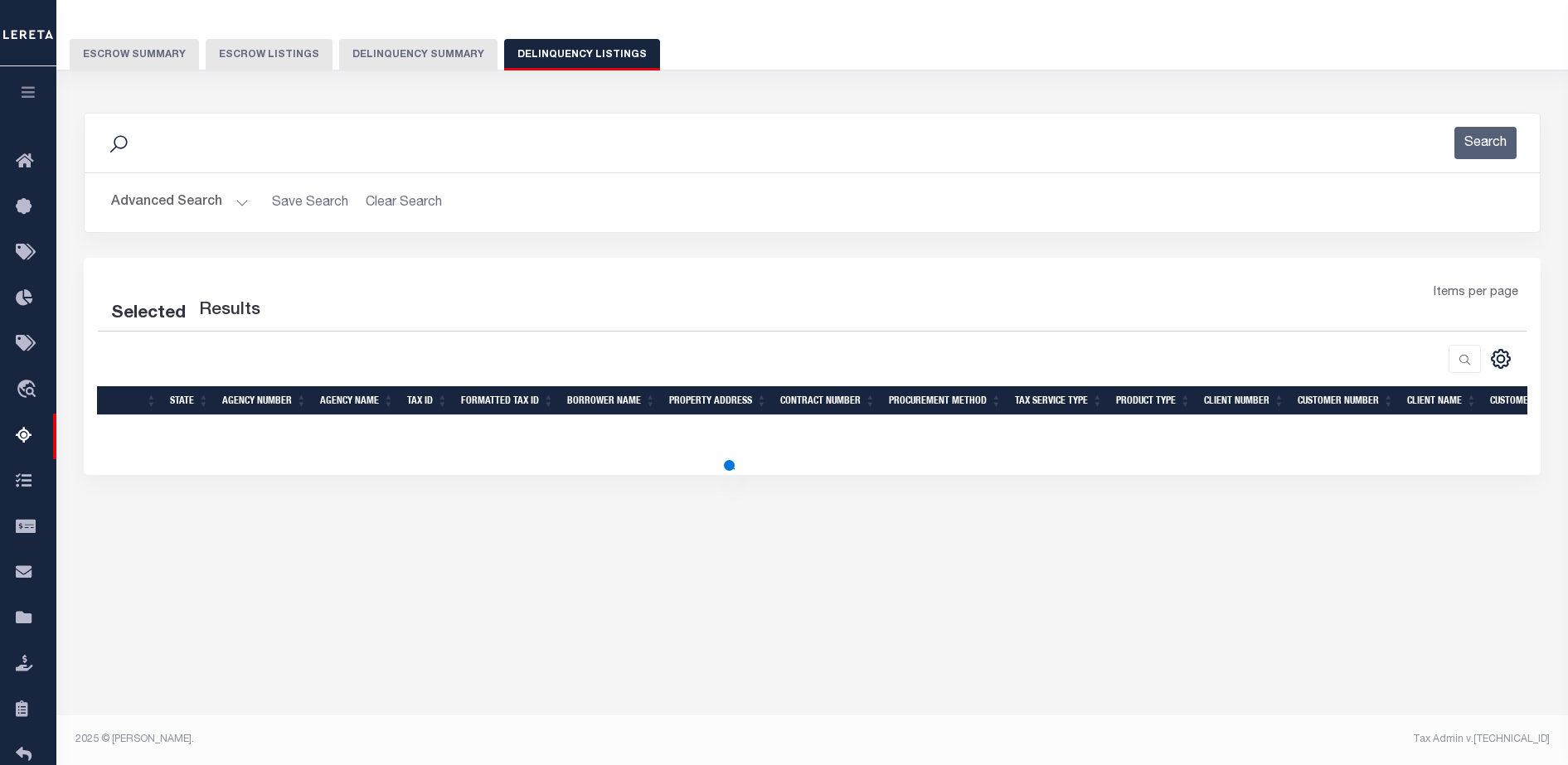
select select "100"
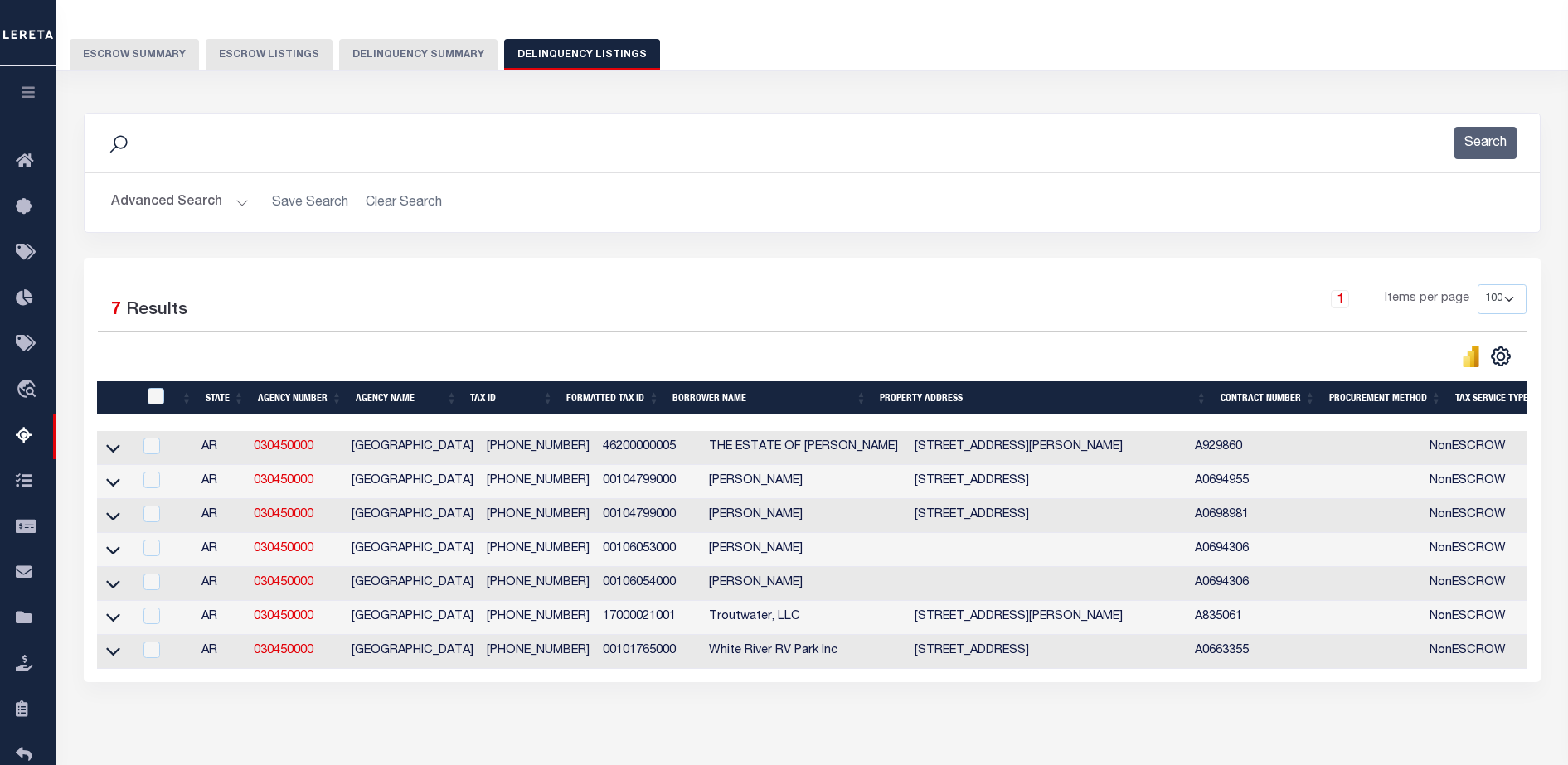
click at [120, 446] on link at bounding box center [112, 446] width 19 height 12
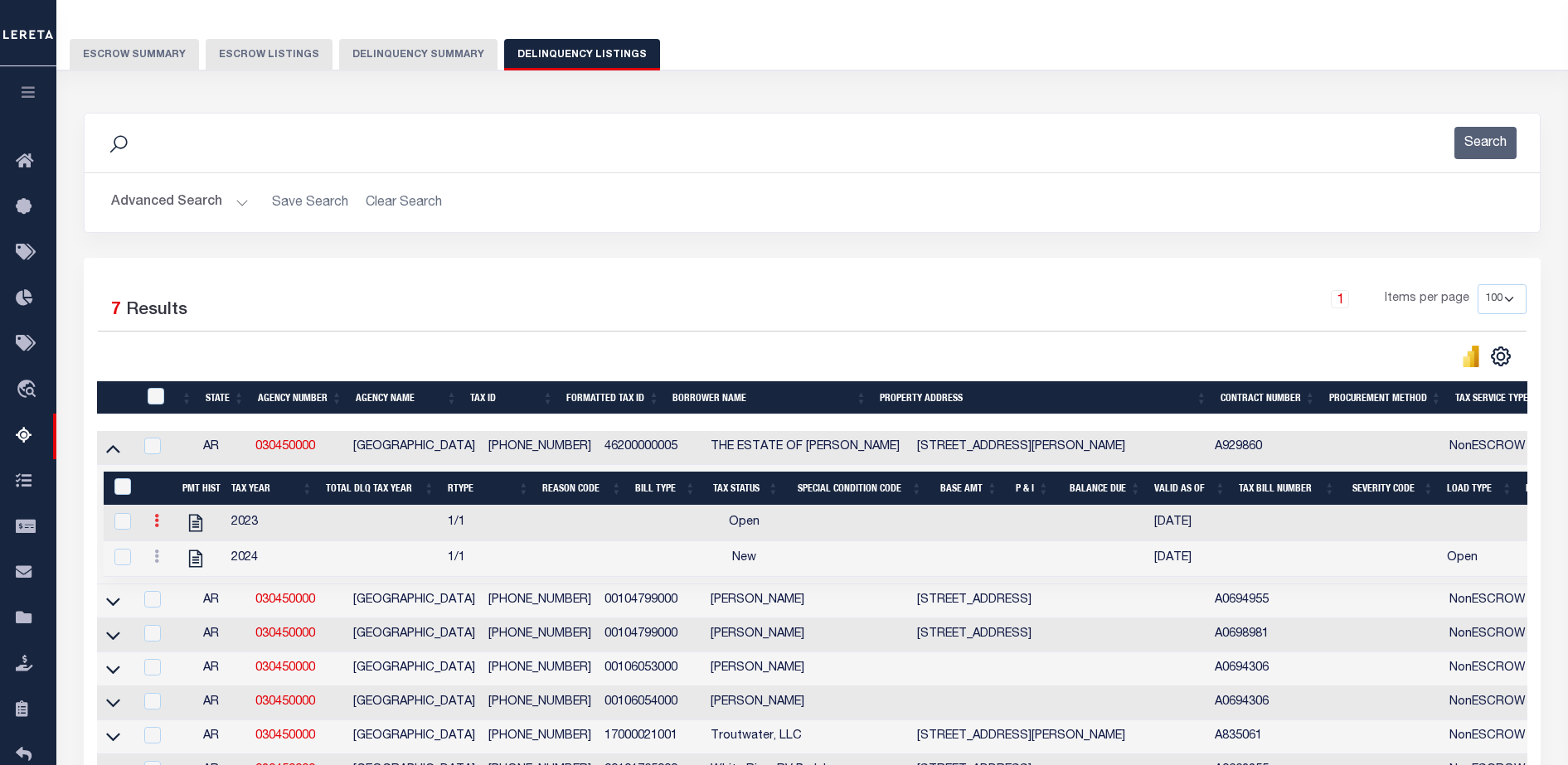
click at [156, 526] on icon at bounding box center [156, 520] width 5 height 13
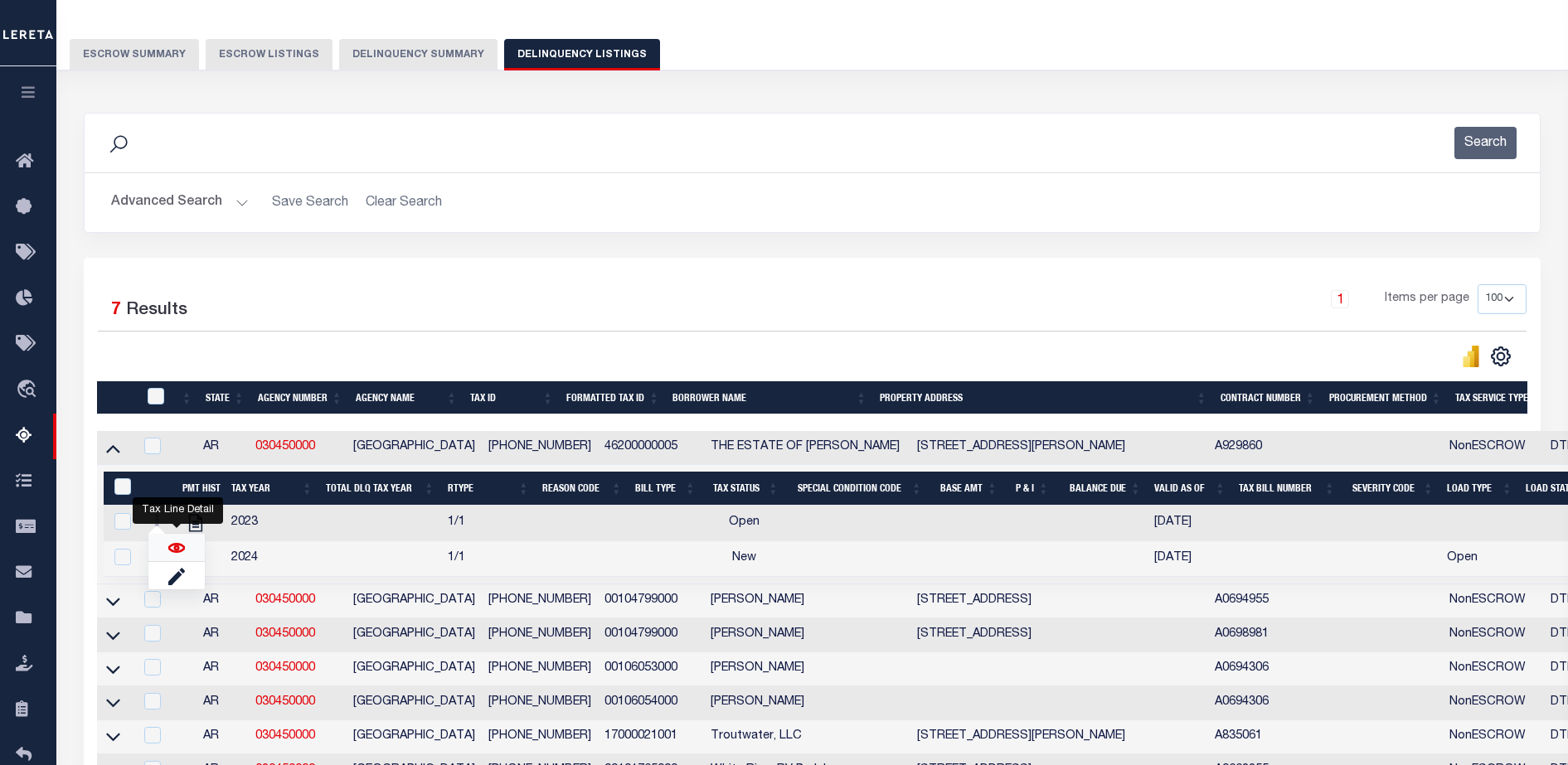
click at [178, 546] on img "" at bounding box center [177, 548] width 17 height 17
checkbox input "true"
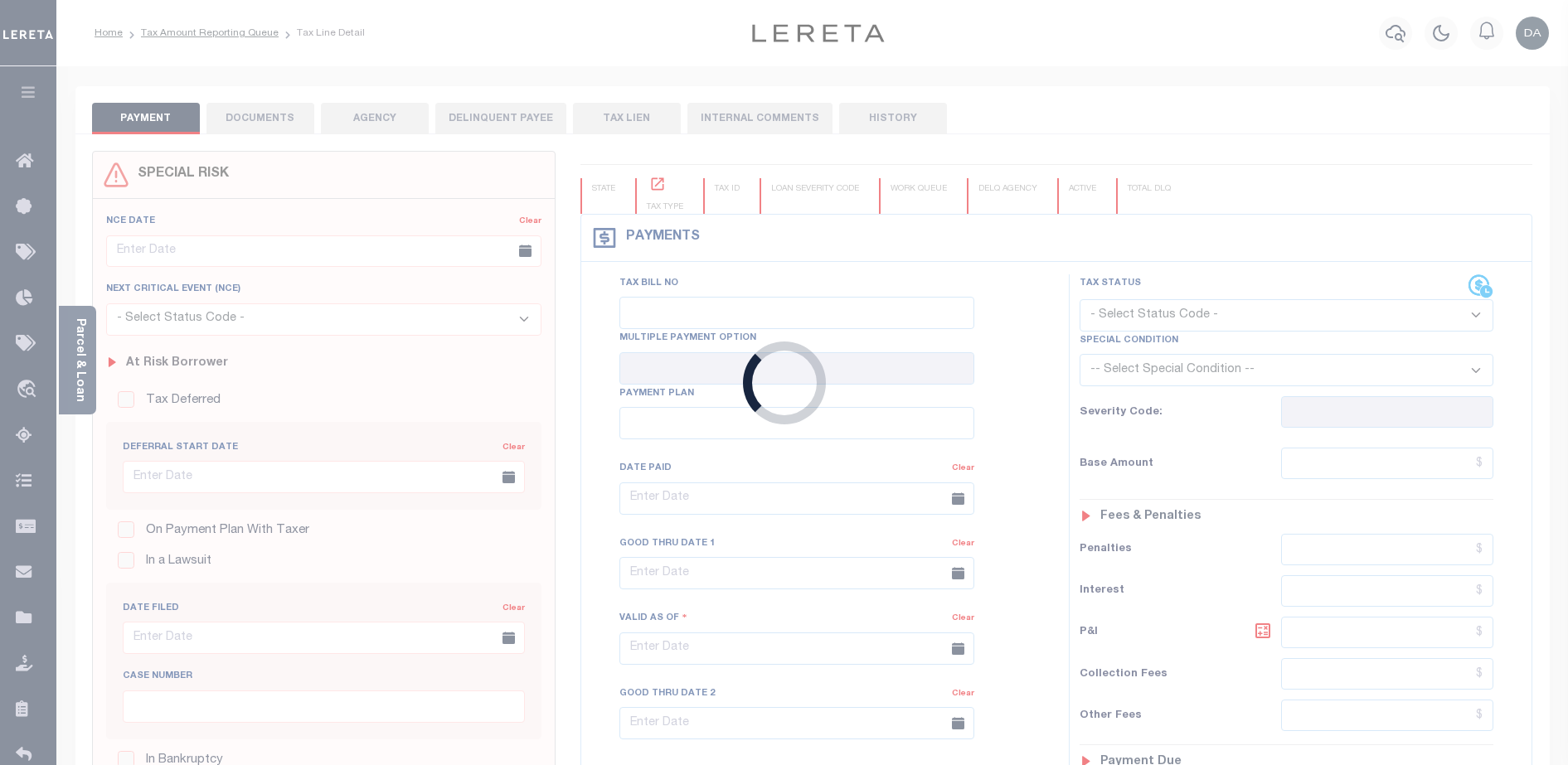
type input "[DATE]"
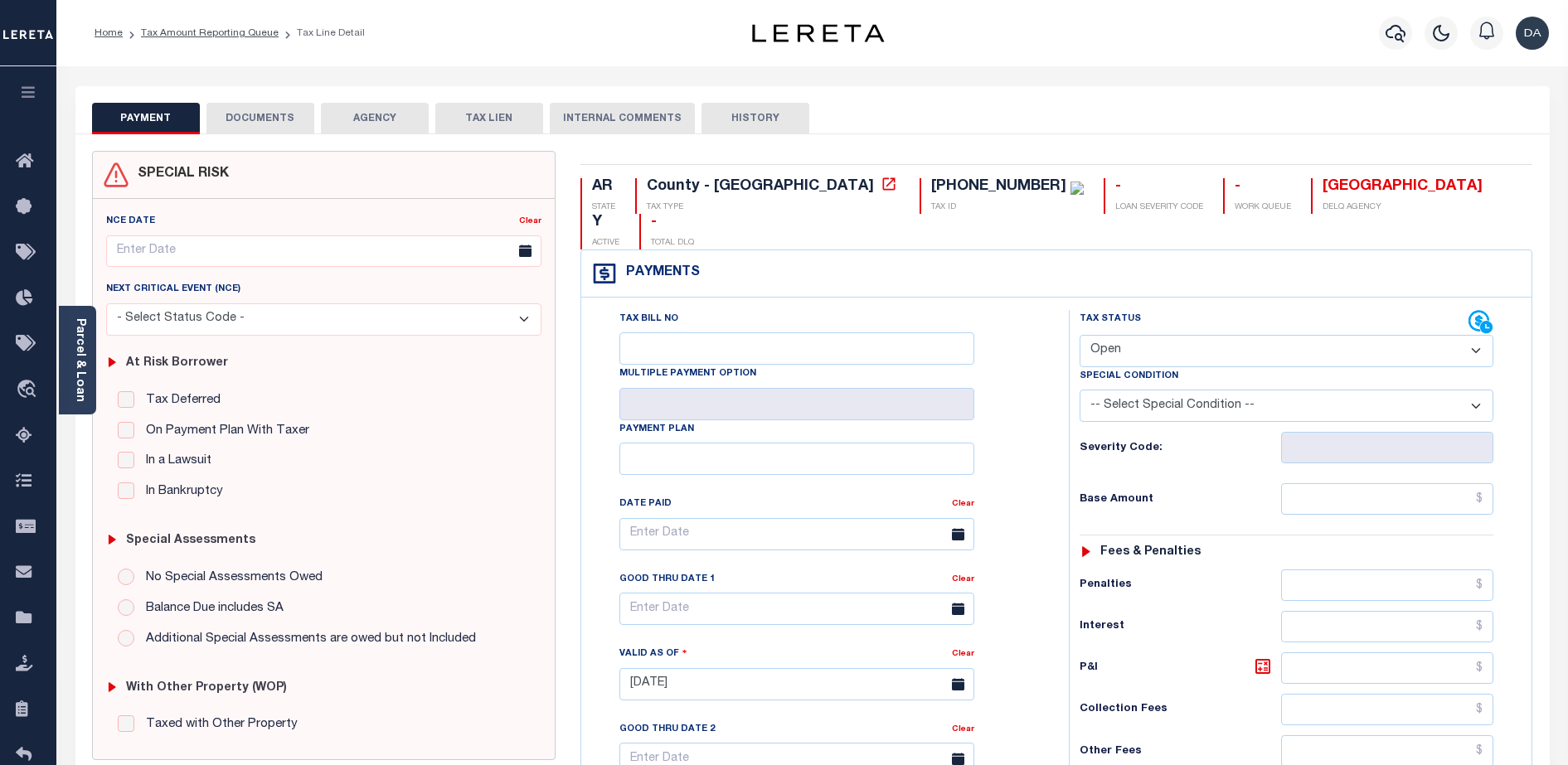
click at [1201, 334] on select "- Select Status Code - Open Due/Unpaid Paid Incomplete No Tax Due Internal Refu…" at bounding box center [1286, 350] width 414 height 33
select select "DUE"
click at [1080, 334] on select "- Select Status Code - Open Due/Unpaid Paid Incomplete No Tax Due Internal Refu…" at bounding box center [1286, 350] width 414 height 33
type input "[DATE]"
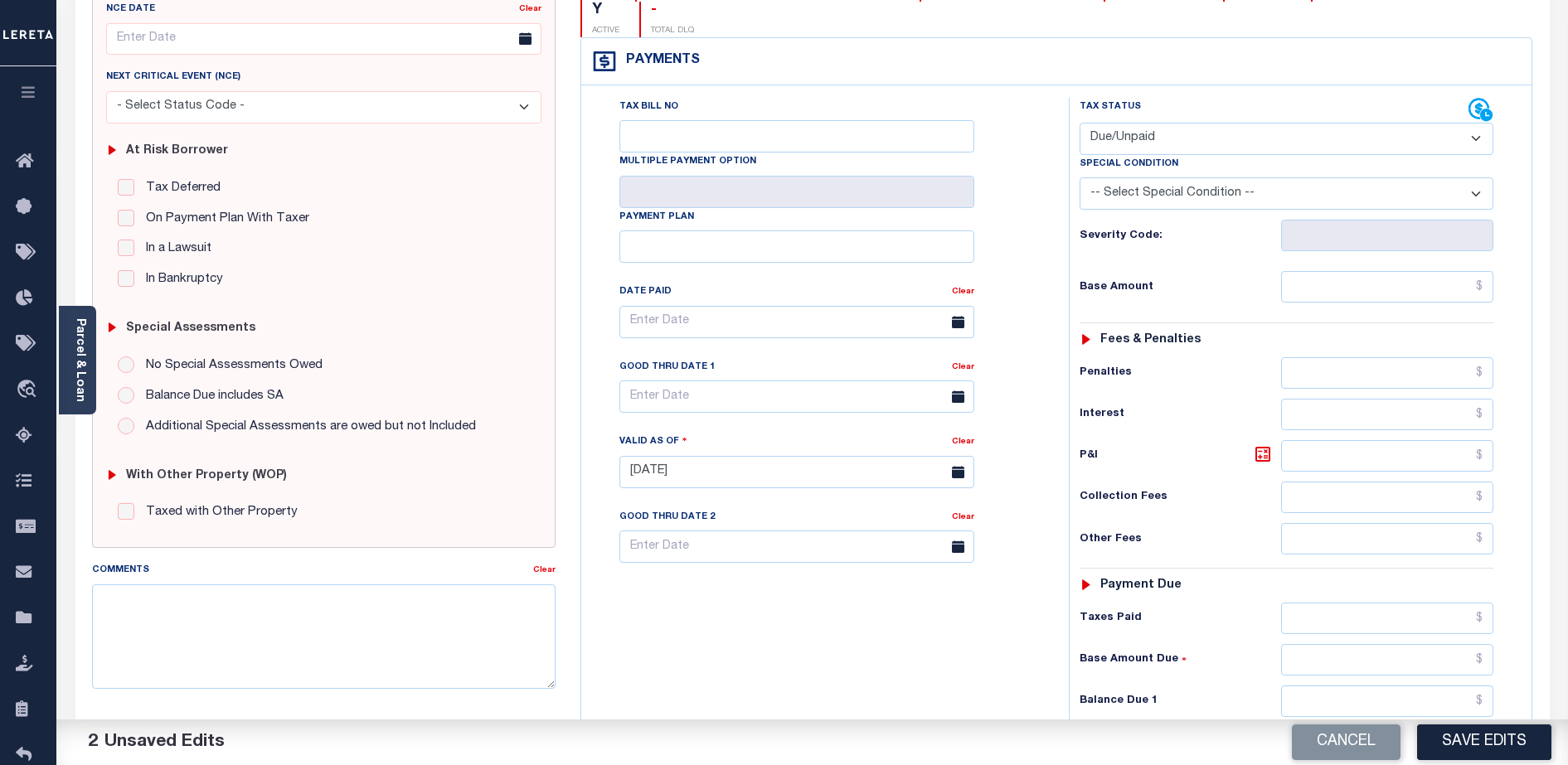
scroll to position [339, 0]
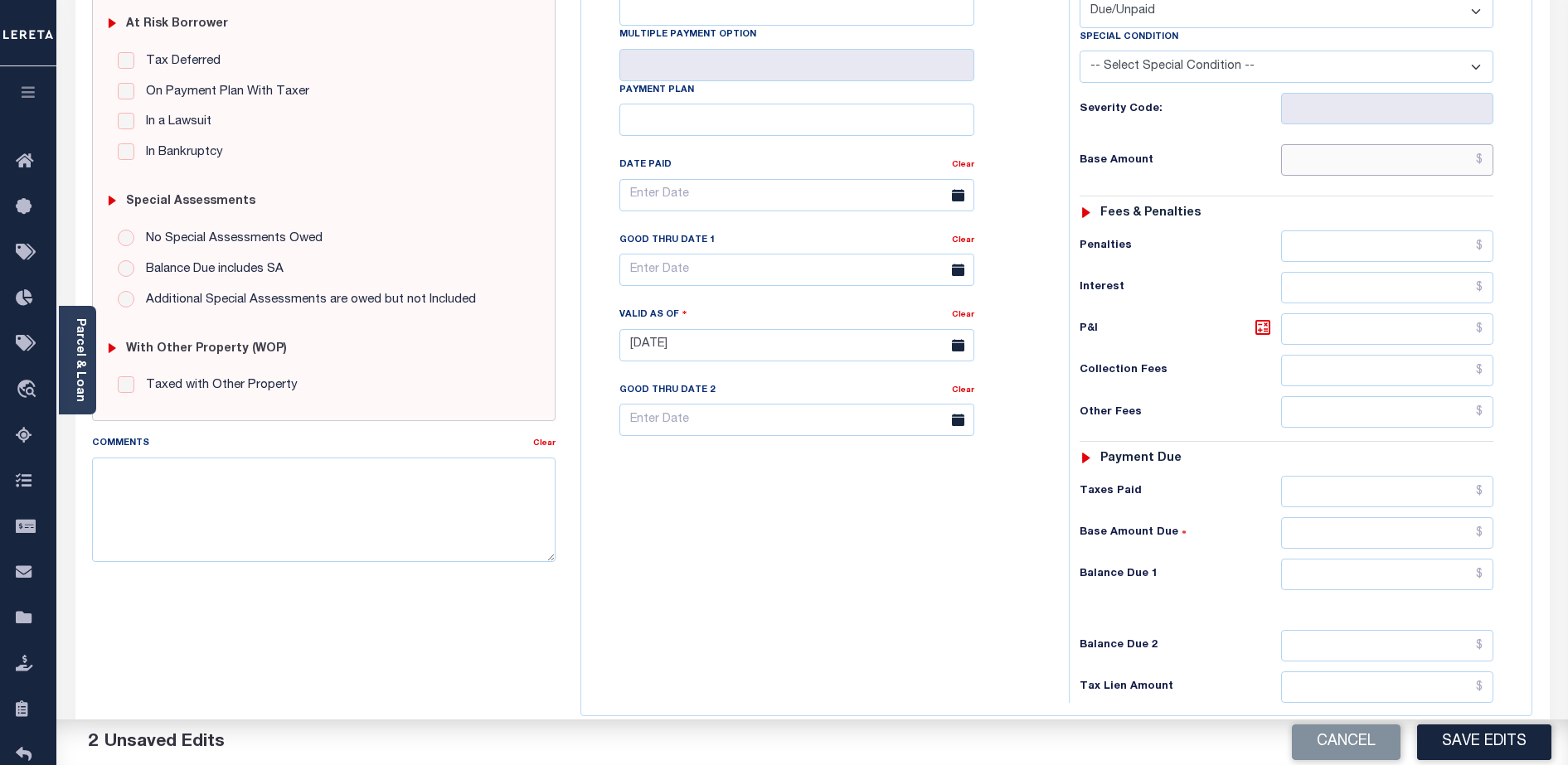
click at [1313, 144] on input "text" at bounding box center [1387, 160] width 212 height 32
type input "$10,000.00"
click at [1318, 559] on input "text" at bounding box center [1387, 574] width 212 height 32
type input "$10,000.00"
click at [1520, 534] on div "Tax Status Status" at bounding box center [1291, 337] width 470 height 732
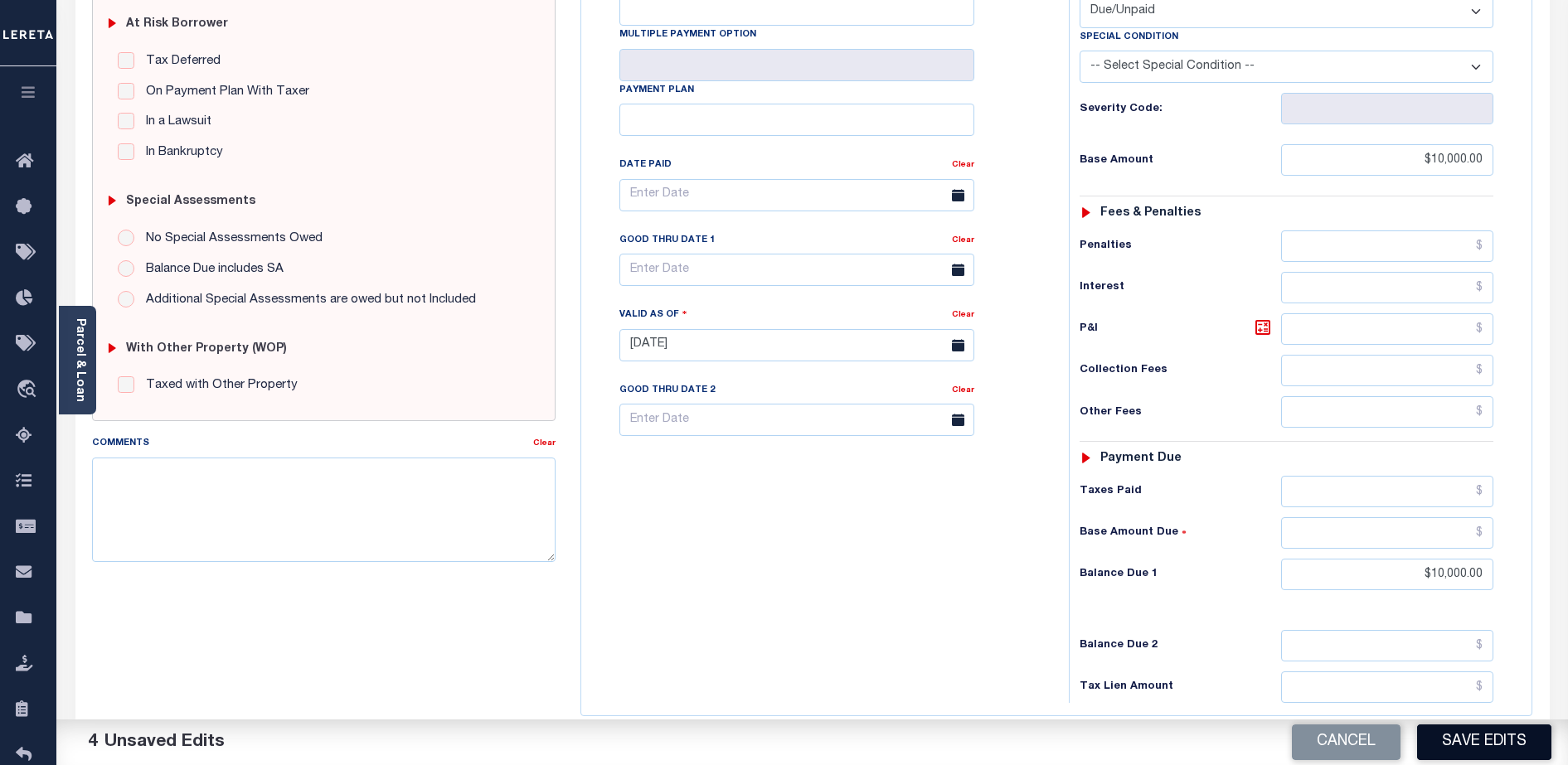
click at [1505, 745] on button "Save Edits" at bounding box center [1484, 742] width 134 height 36
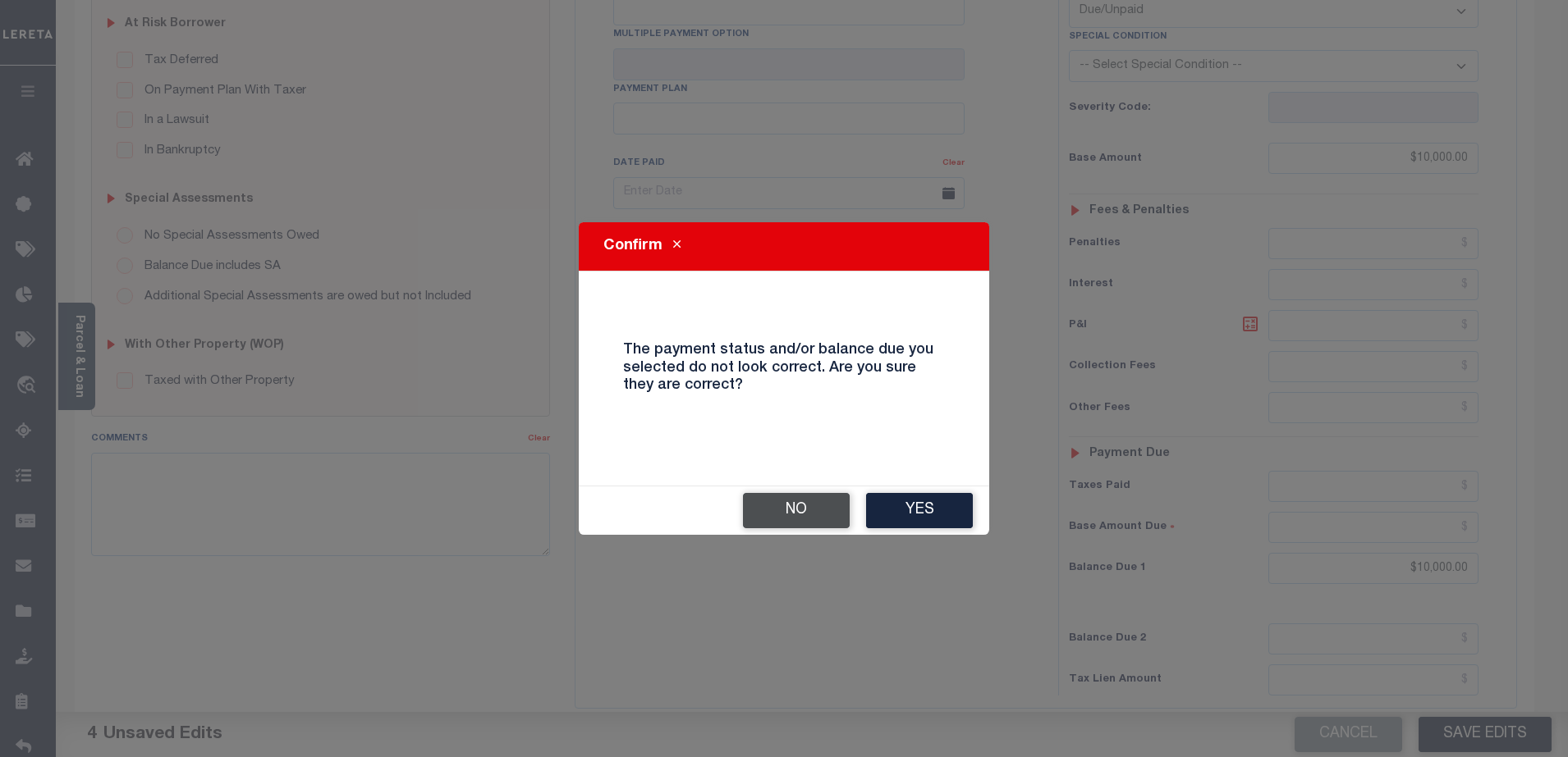
click at [836, 517] on button "No" at bounding box center [796, 511] width 107 height 35
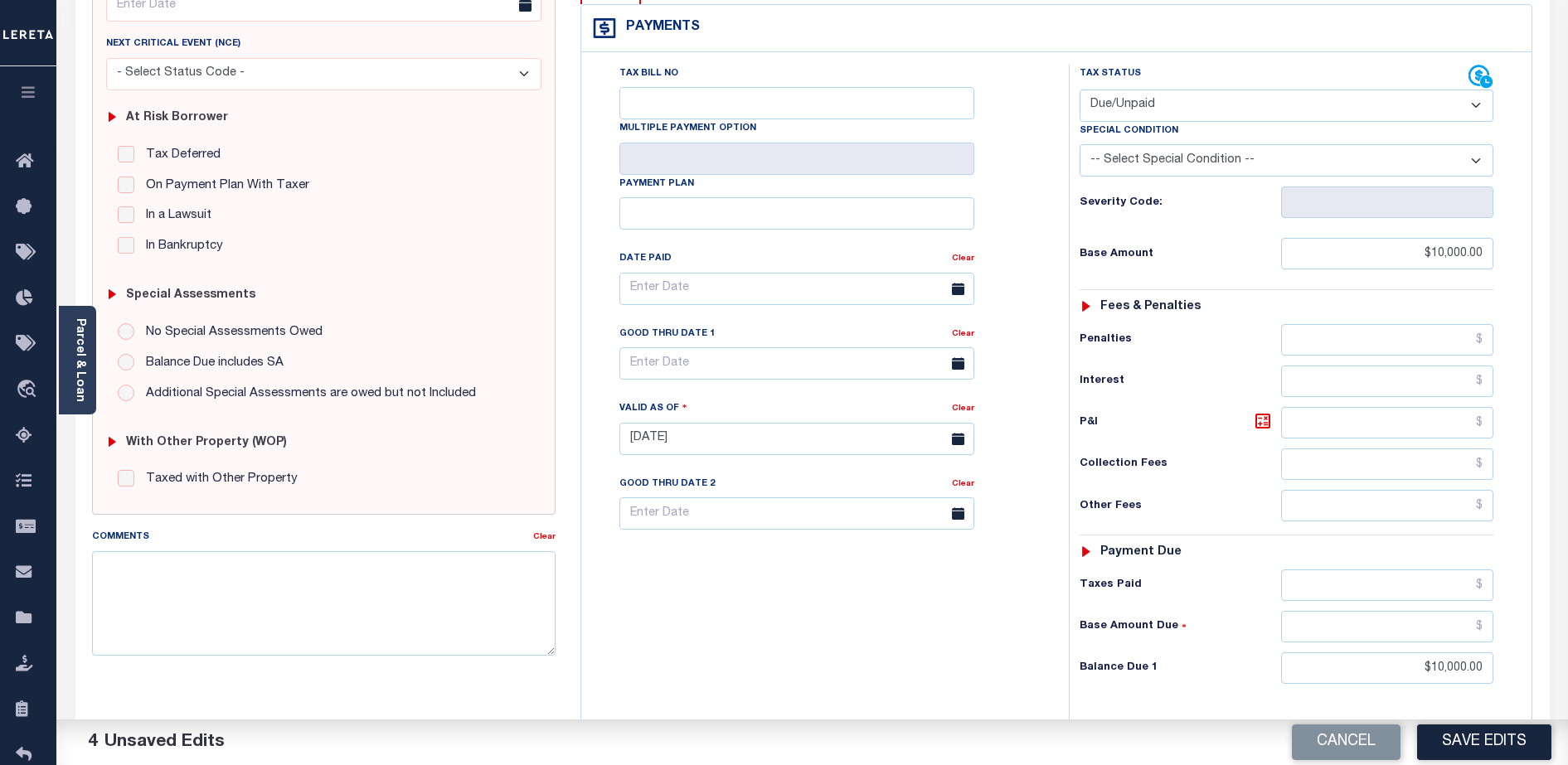
scroll to position [248, 0]
click at [1434, 235] on input "$10,000.00" at bounding box center [1387, 251] width 212 height 32
click at [1466, 235] on input "$10,000.00" at bounding box center [1387, 251] width 212 height 32
type input "$10,001.00"
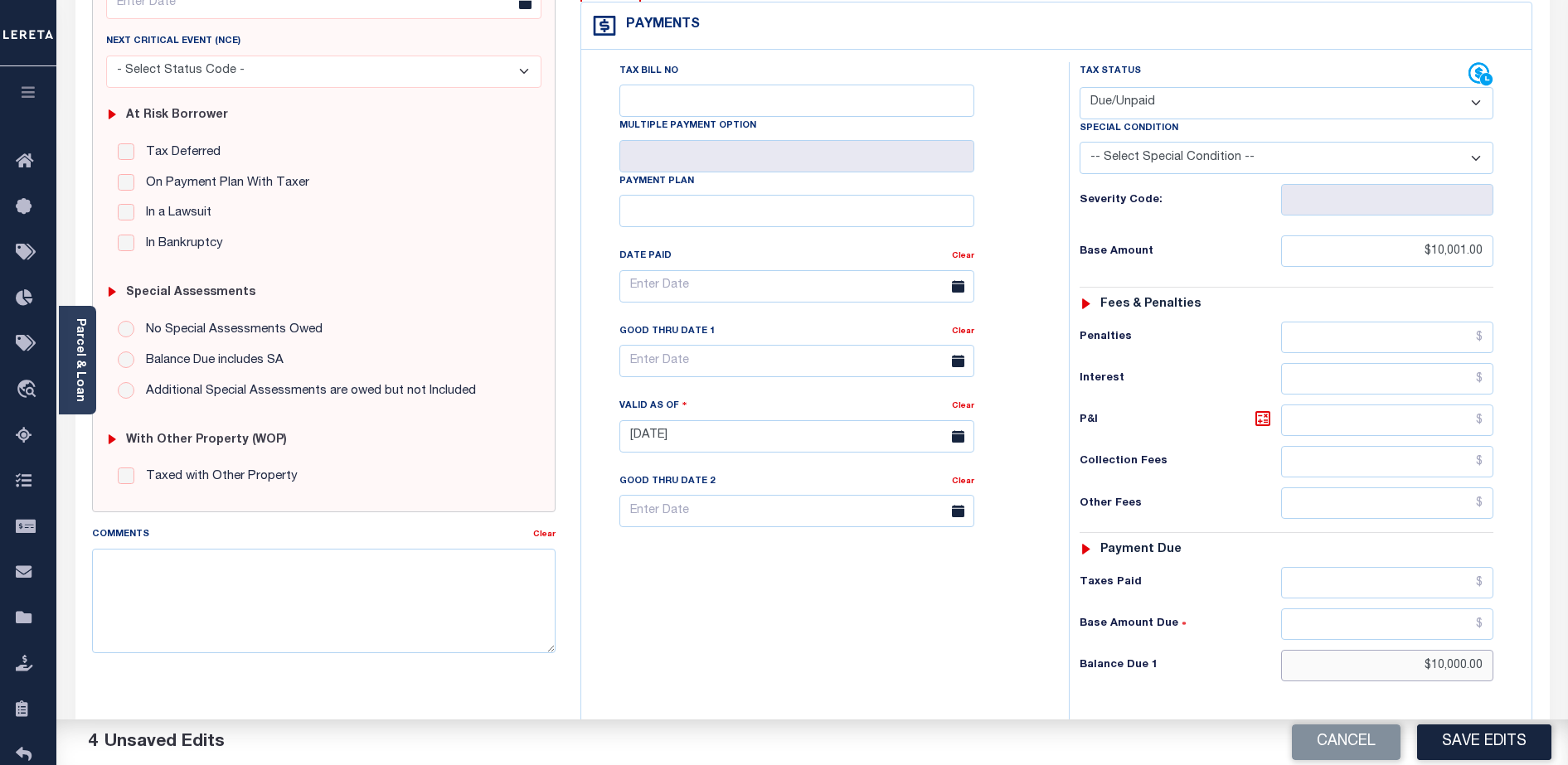
click at [1468, 650] on input "$10,000.00" at bounding box center [1387, 666] width 212 height 32
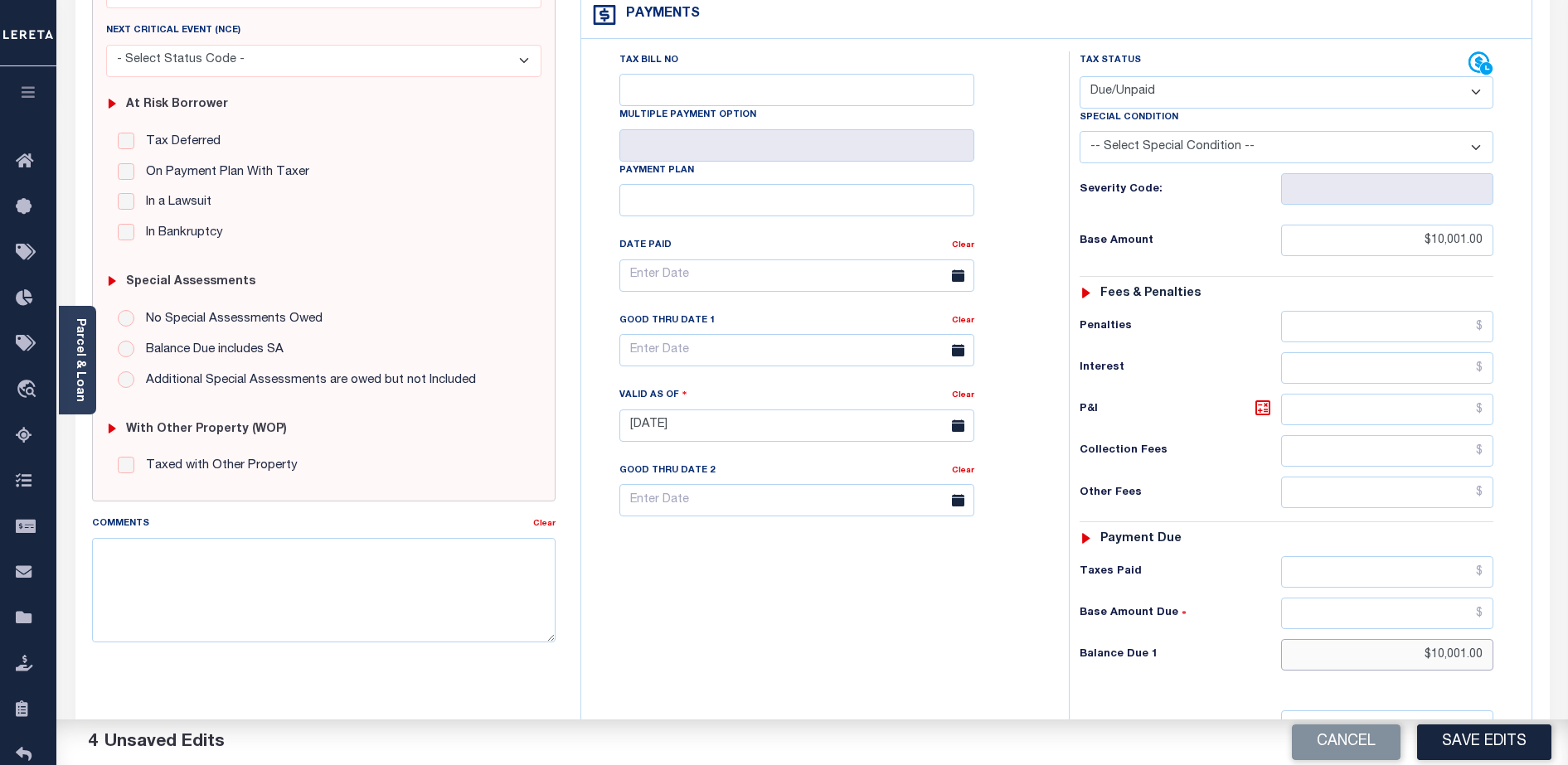
scroll to position [270, 0]
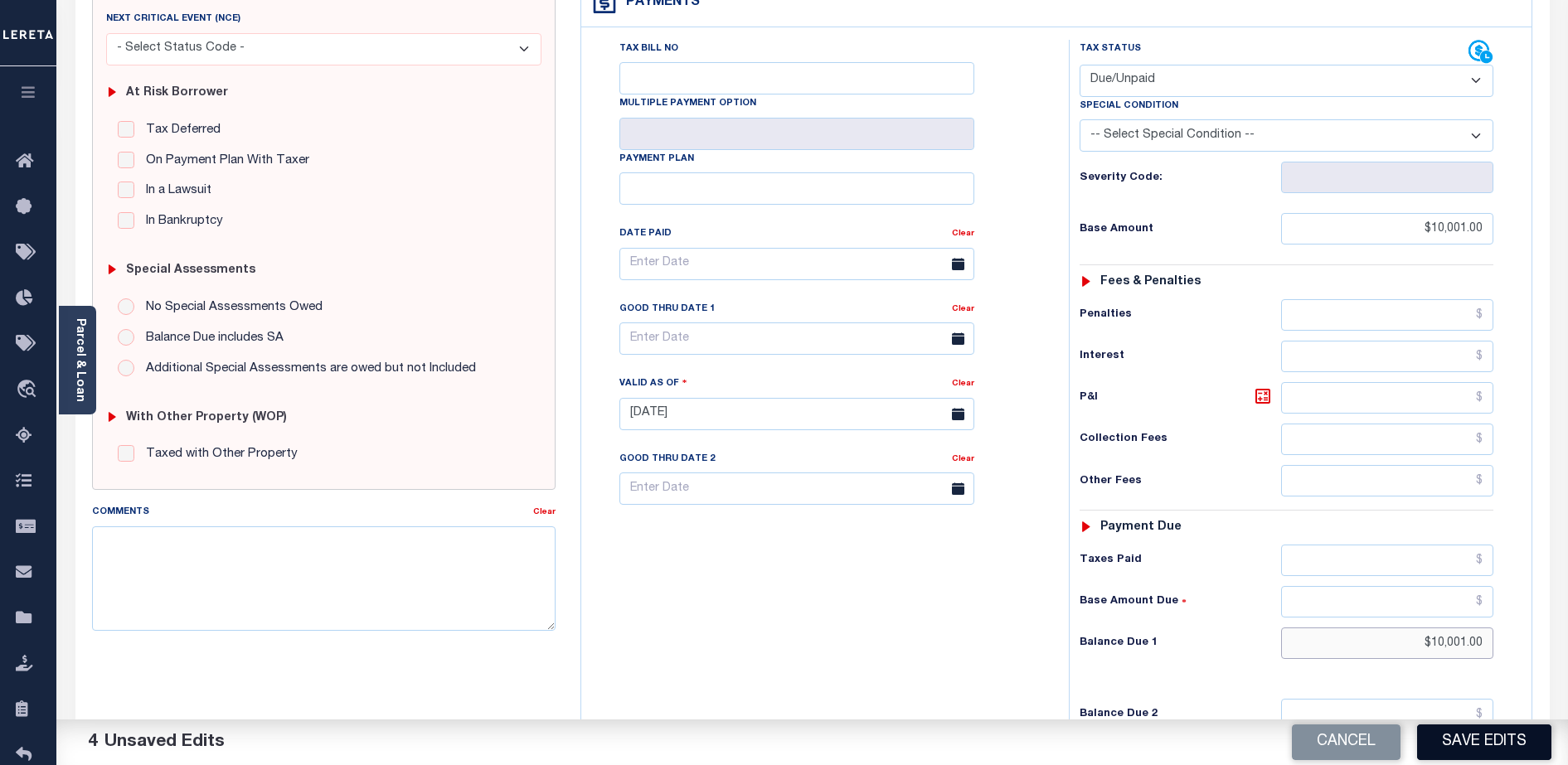
type input "$10,001.00"
click at [1486, 747] on button "Save Edits" at bounding box center [1484, 742] width 134 height 36
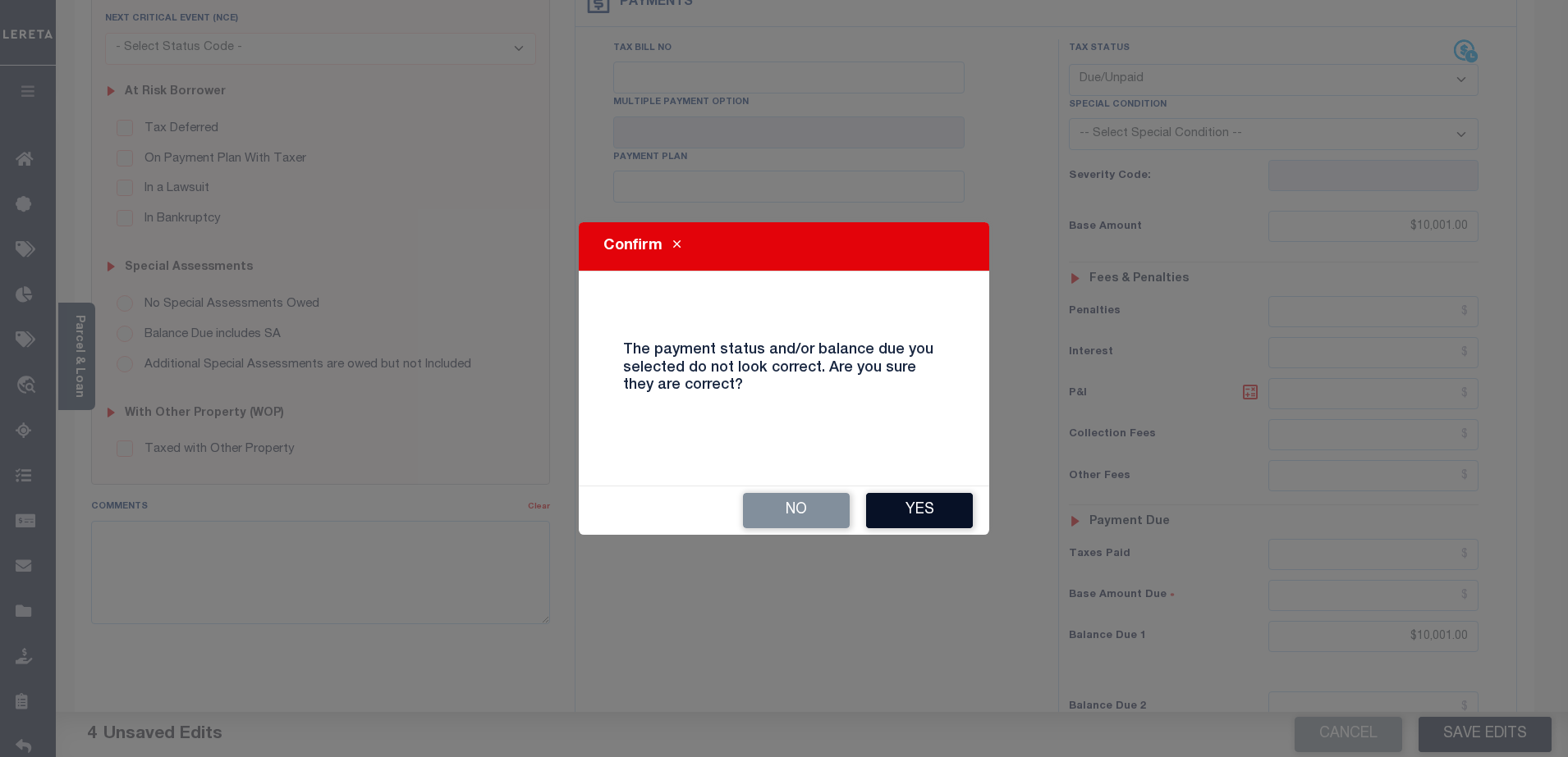
click at [908, 508] on button "Yes" at bounding box center [919, 511] width 107 height 35
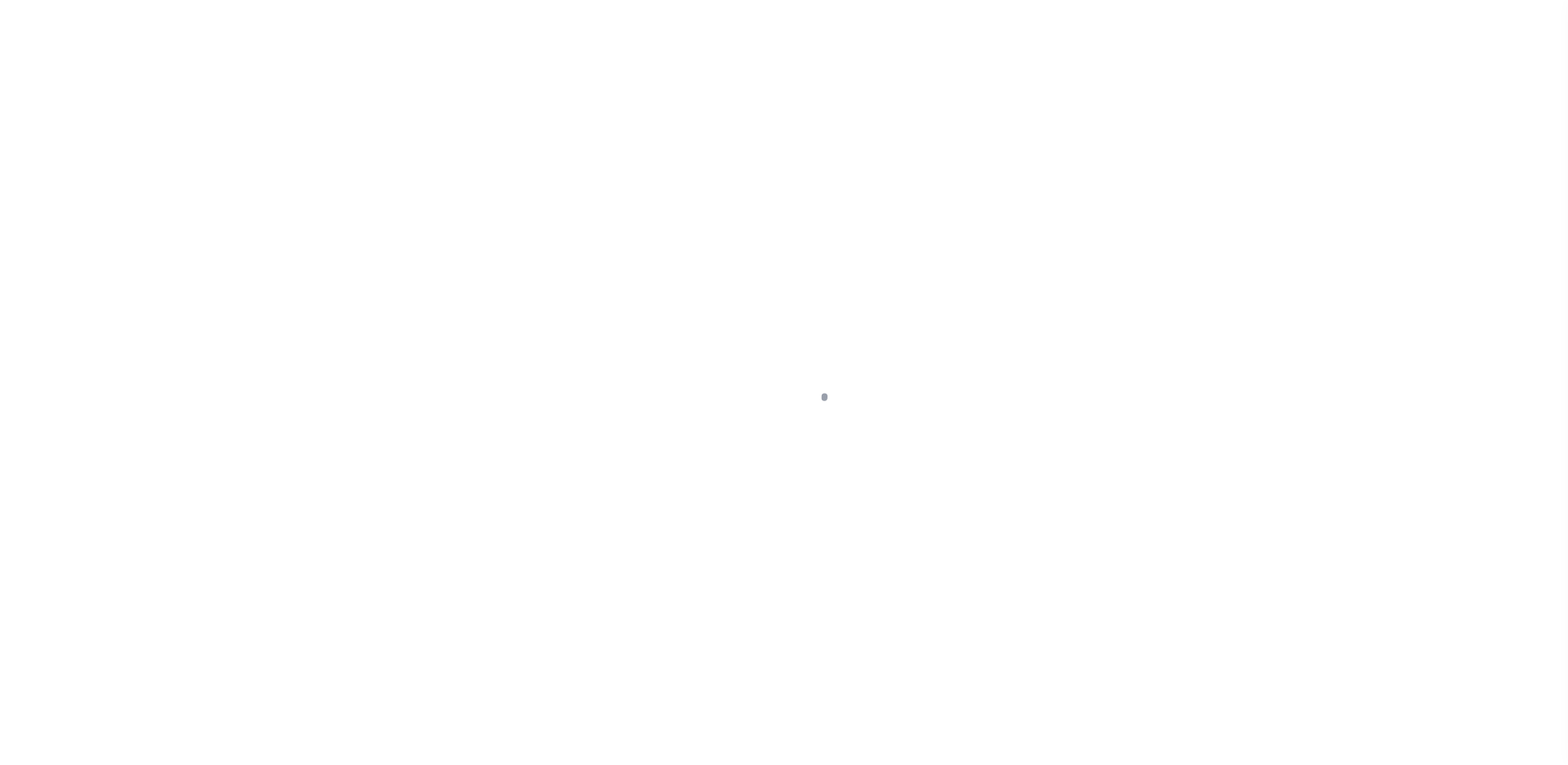
select select "DUE"
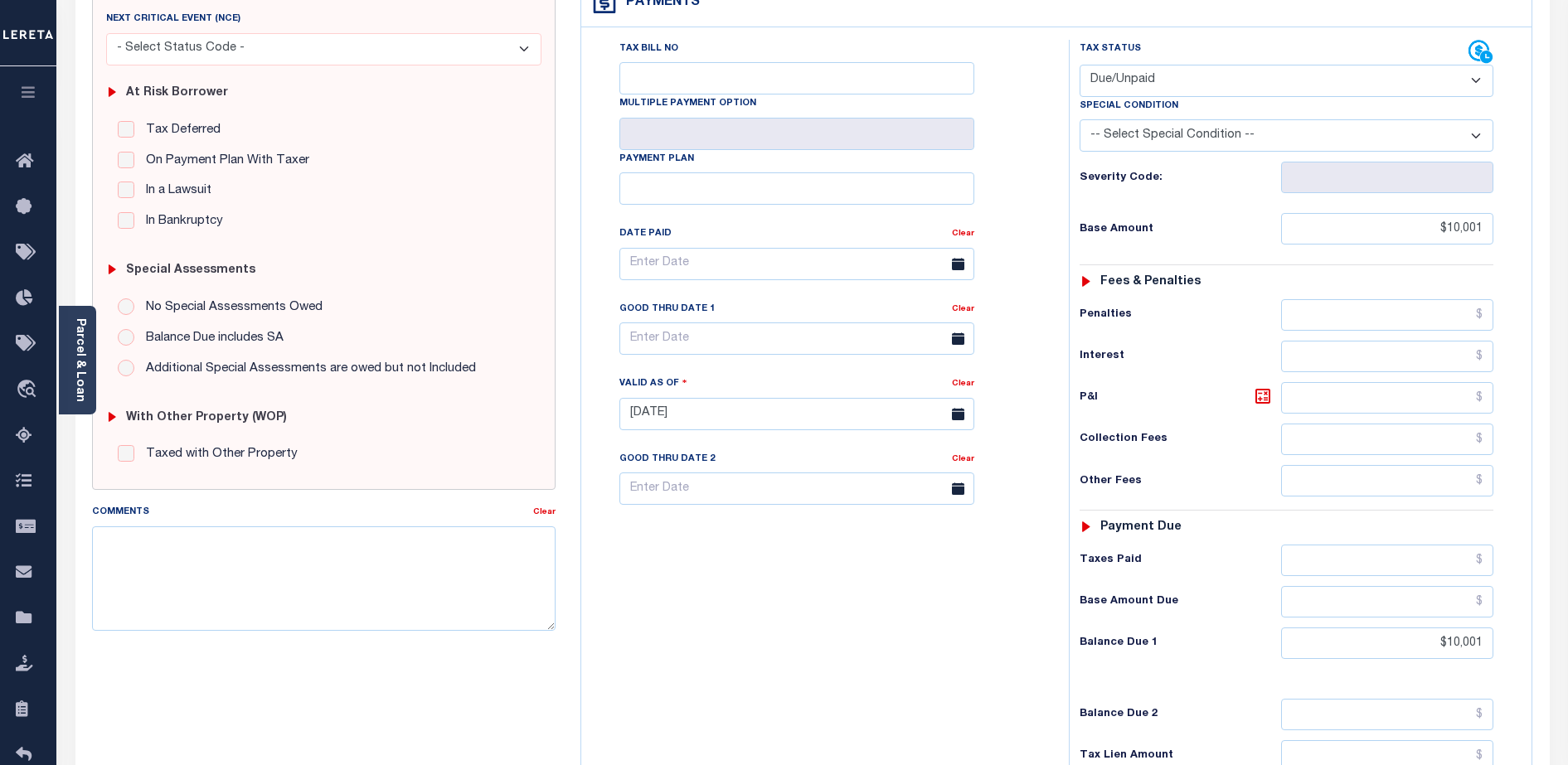
scroll to position [455, 0]
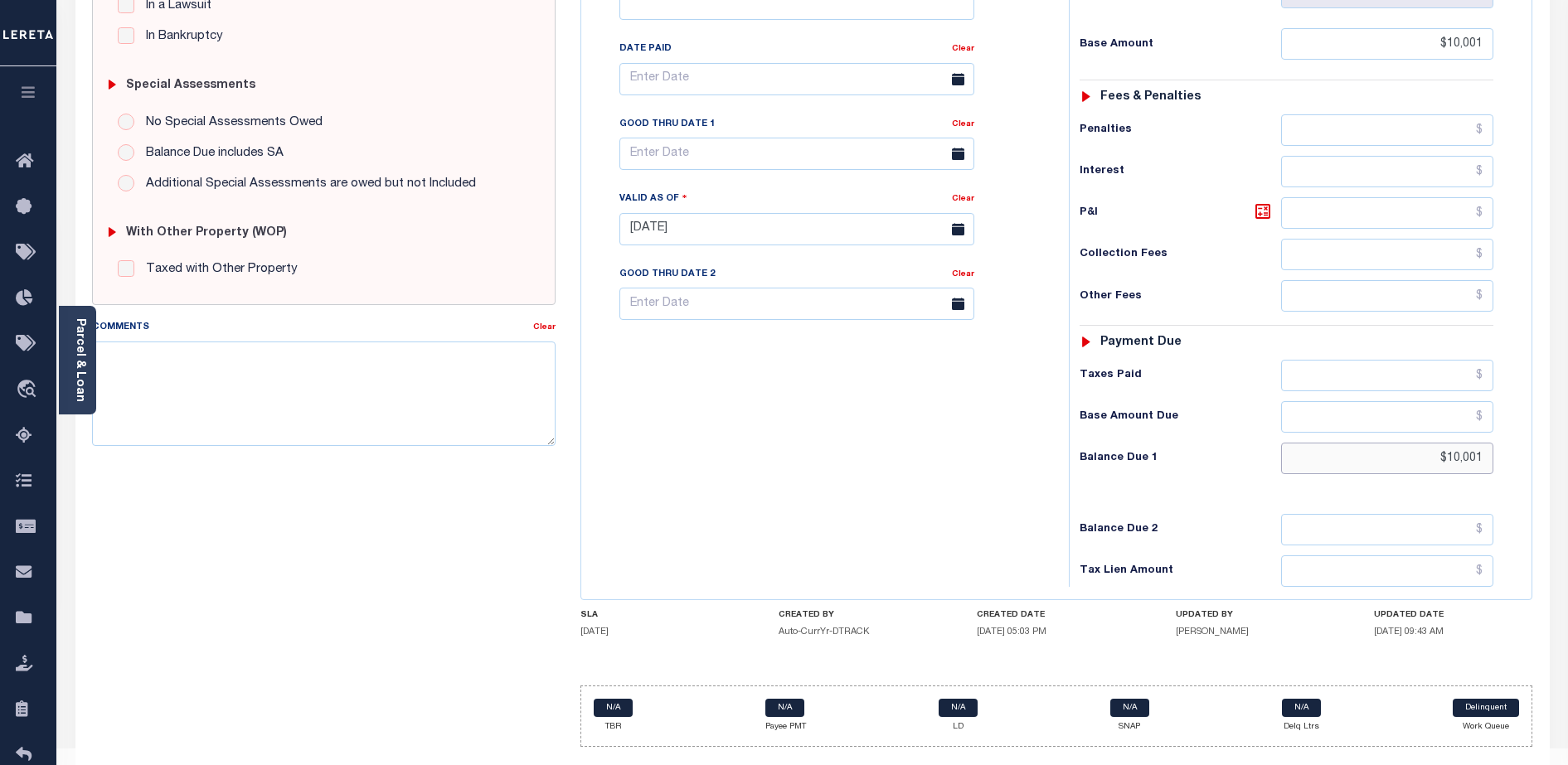
click at [1387, 443] on input "$10,001" at bounding box center [1387, 458] width 212 height 32
type input "$10,002.00"
click at [1552, 427] on div "PAYMENT 1 DOCUMENTS AGENCY DELINQUENT PAYEE" at bounding box center [812, 214] width 1499 height 1167
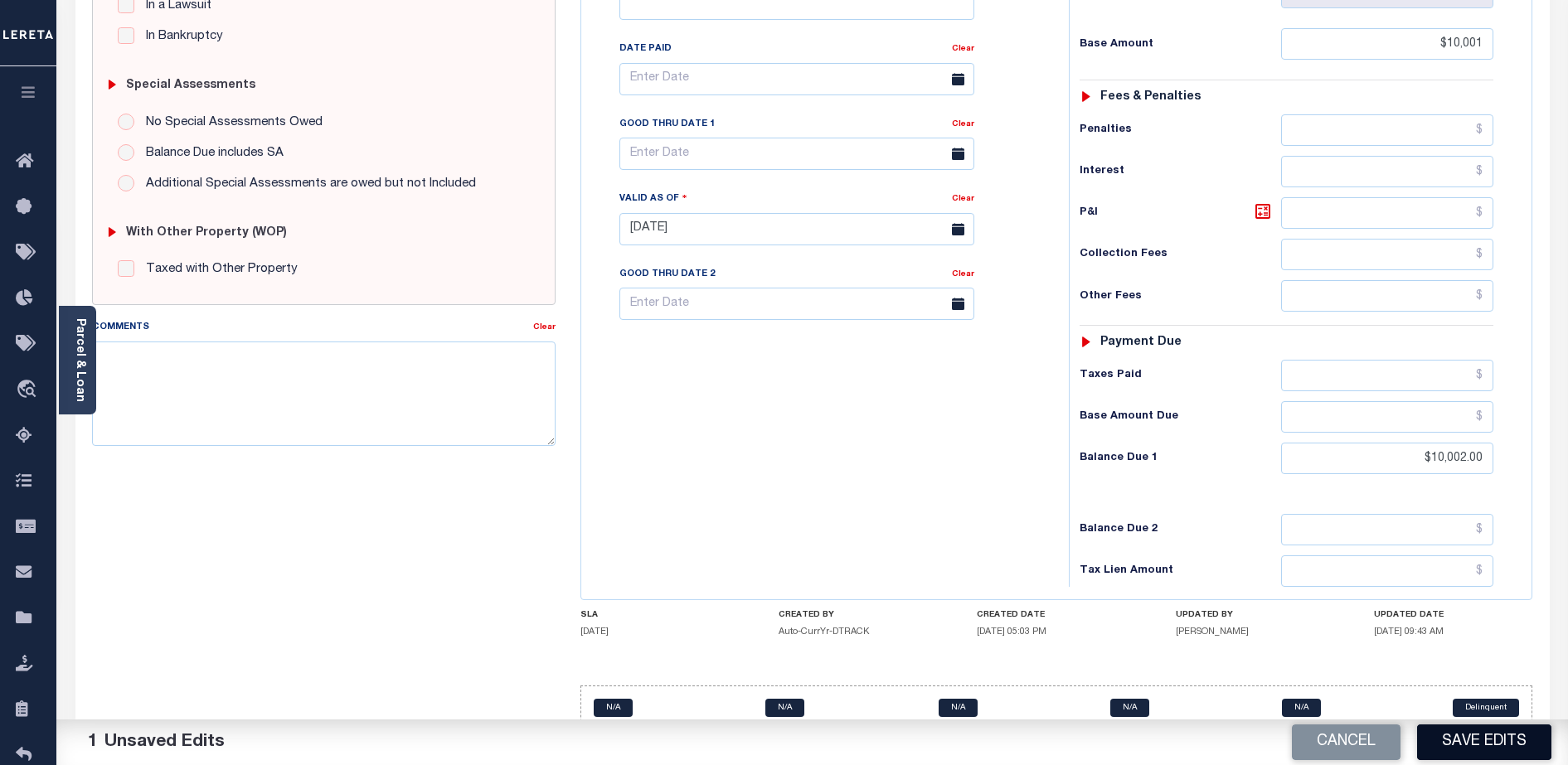
click at [1463, 756] on button "Save Edits" at bounding box center [1484, 742] width 134 height 36
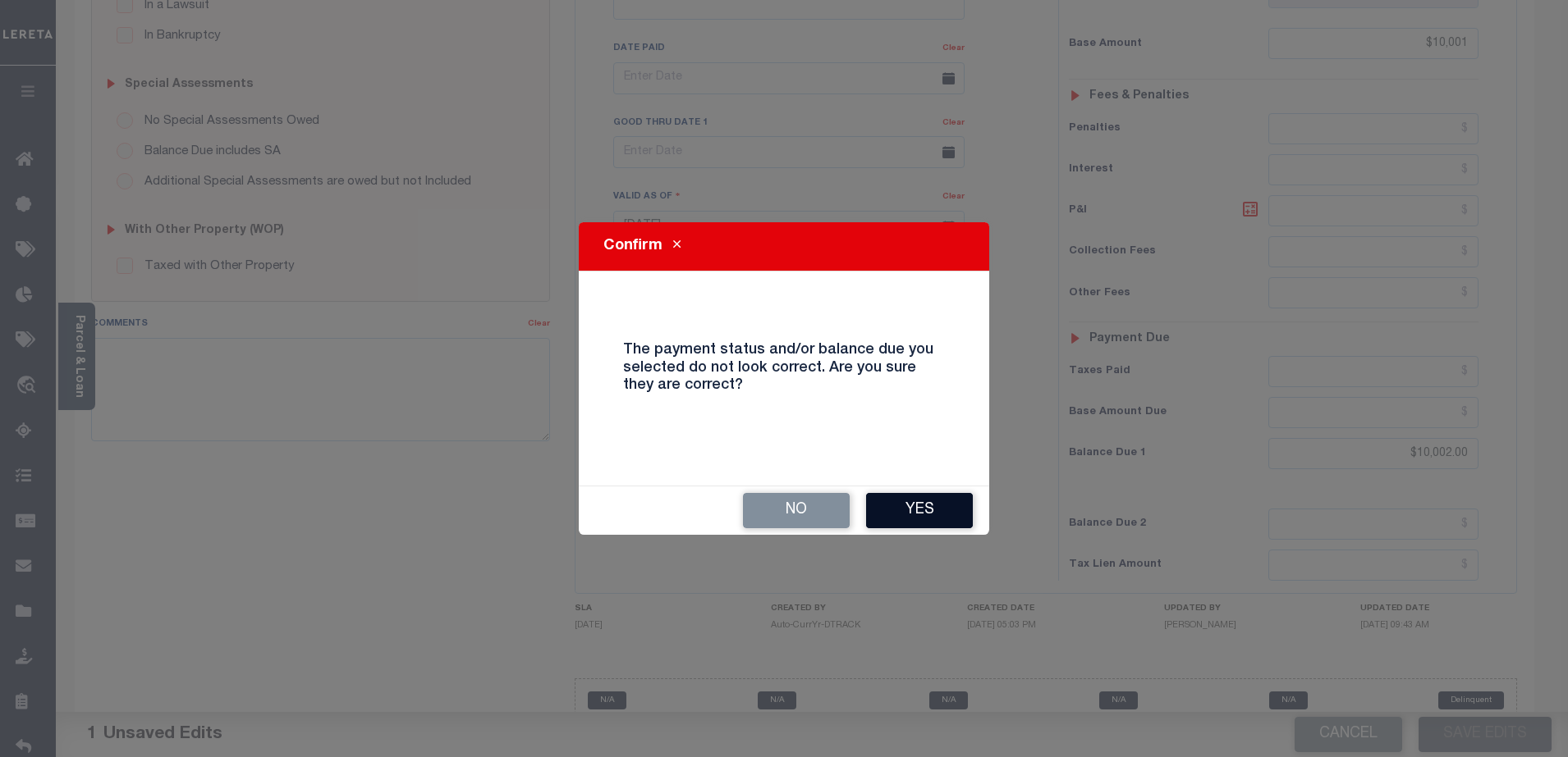
click at [915, 512] on button "Yes" at bounding box center [919, 511] width 107 height 35
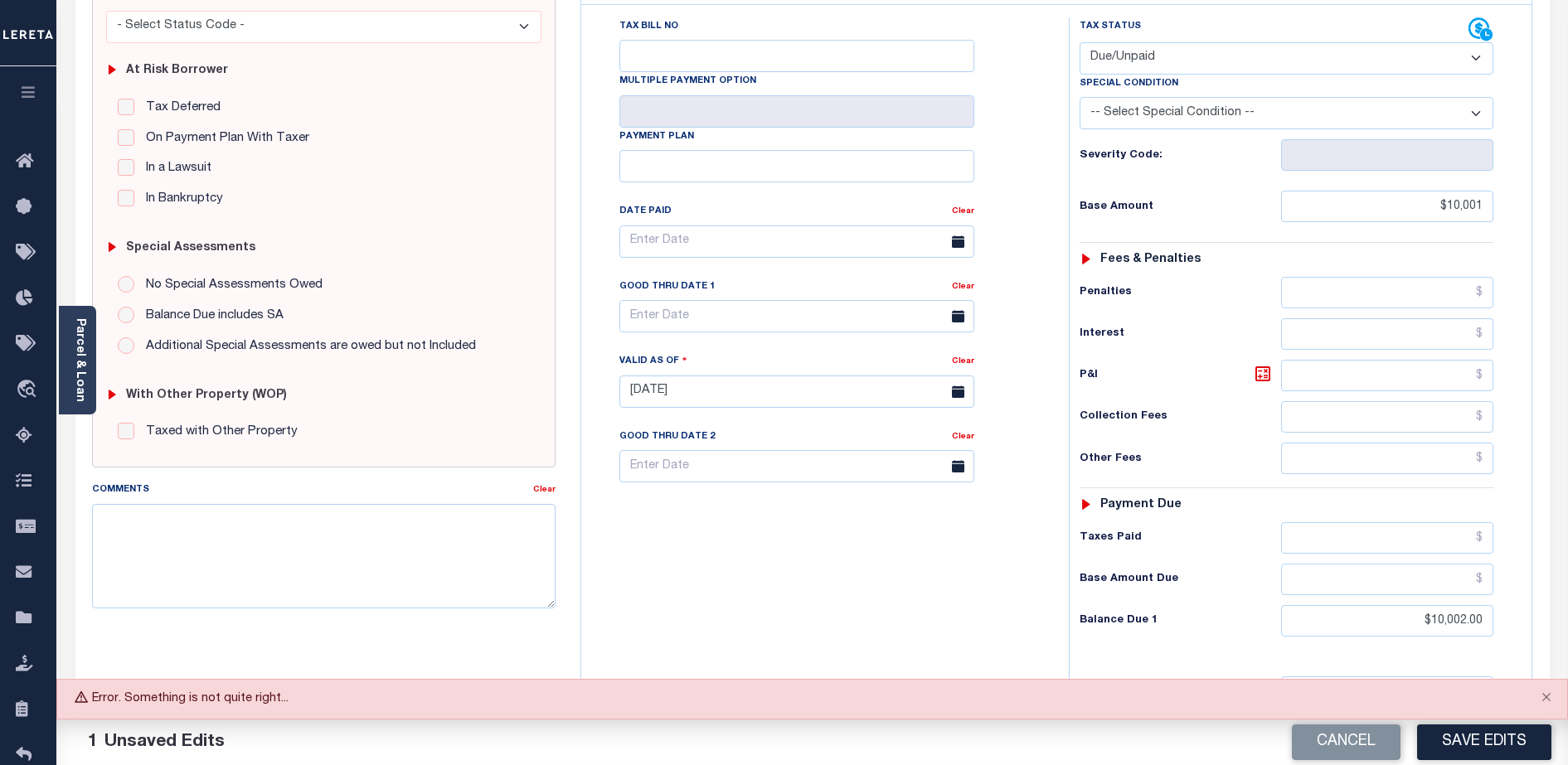
scroll to position [303, 0]
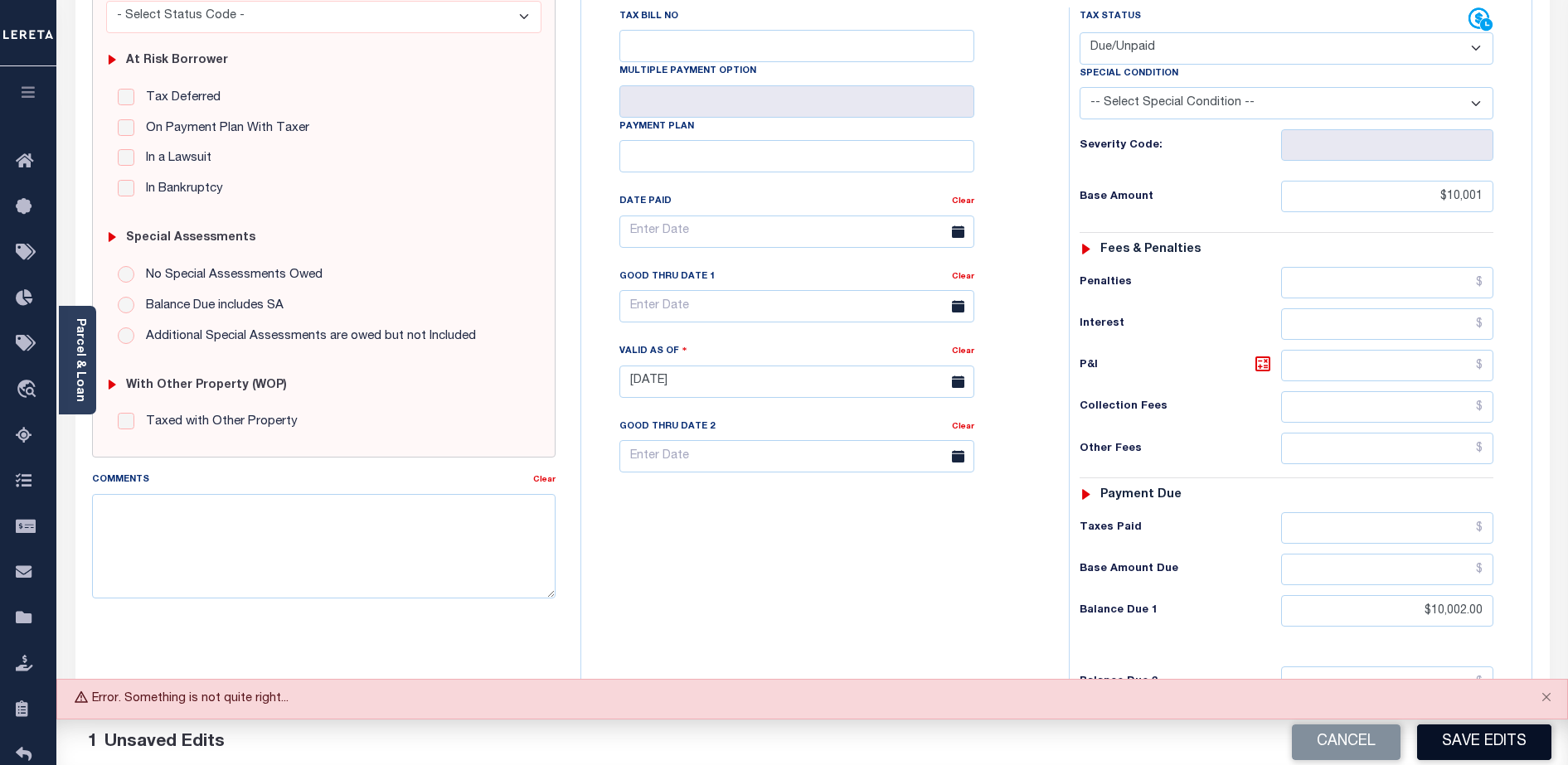
click at [1499, 732] on button "Save Edits" at bounding box center [1484, 742] width 134 height 36
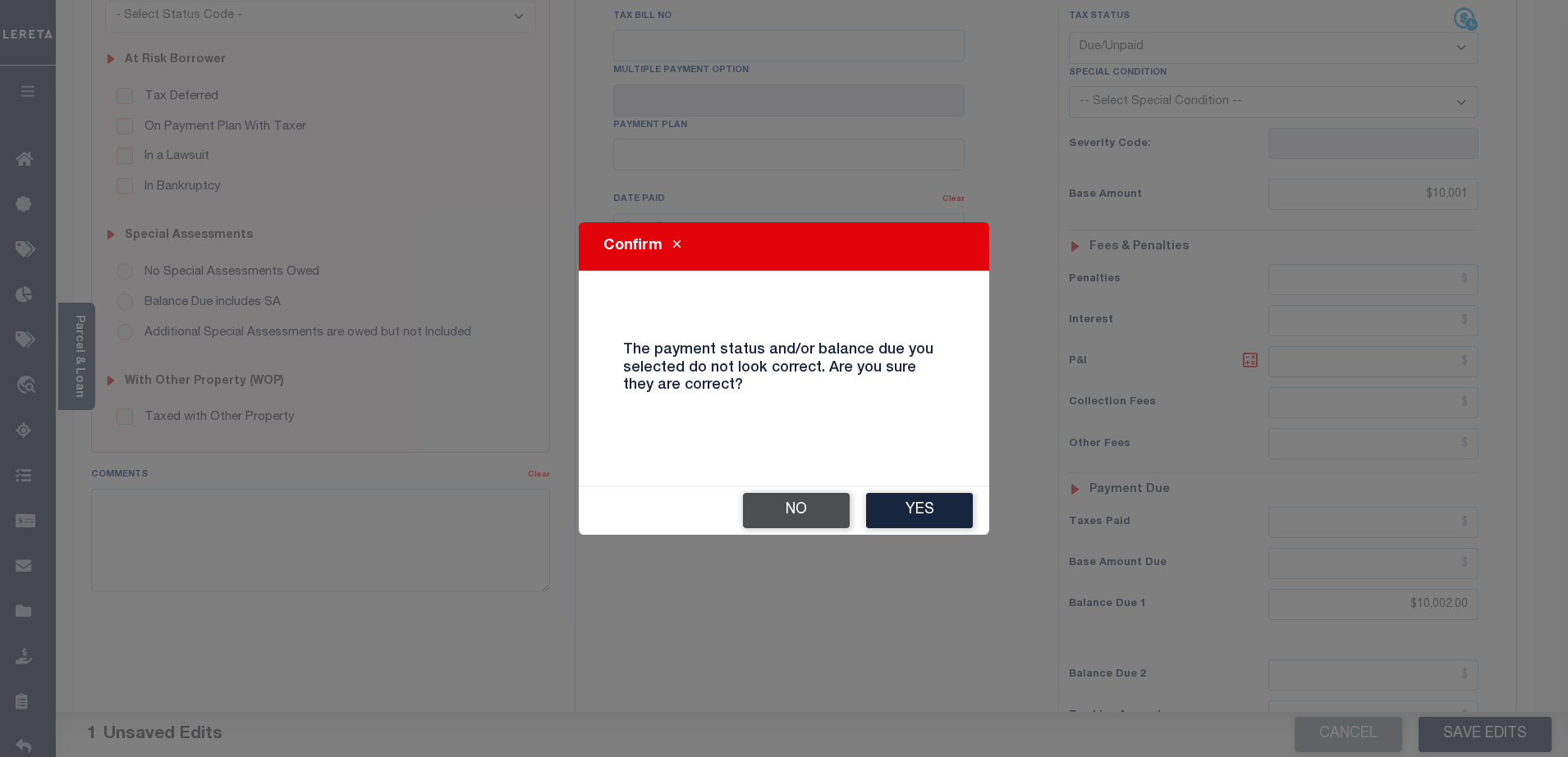
click at [787, 516] on button "No" at bounding box center [796, 511] width 107 height 35
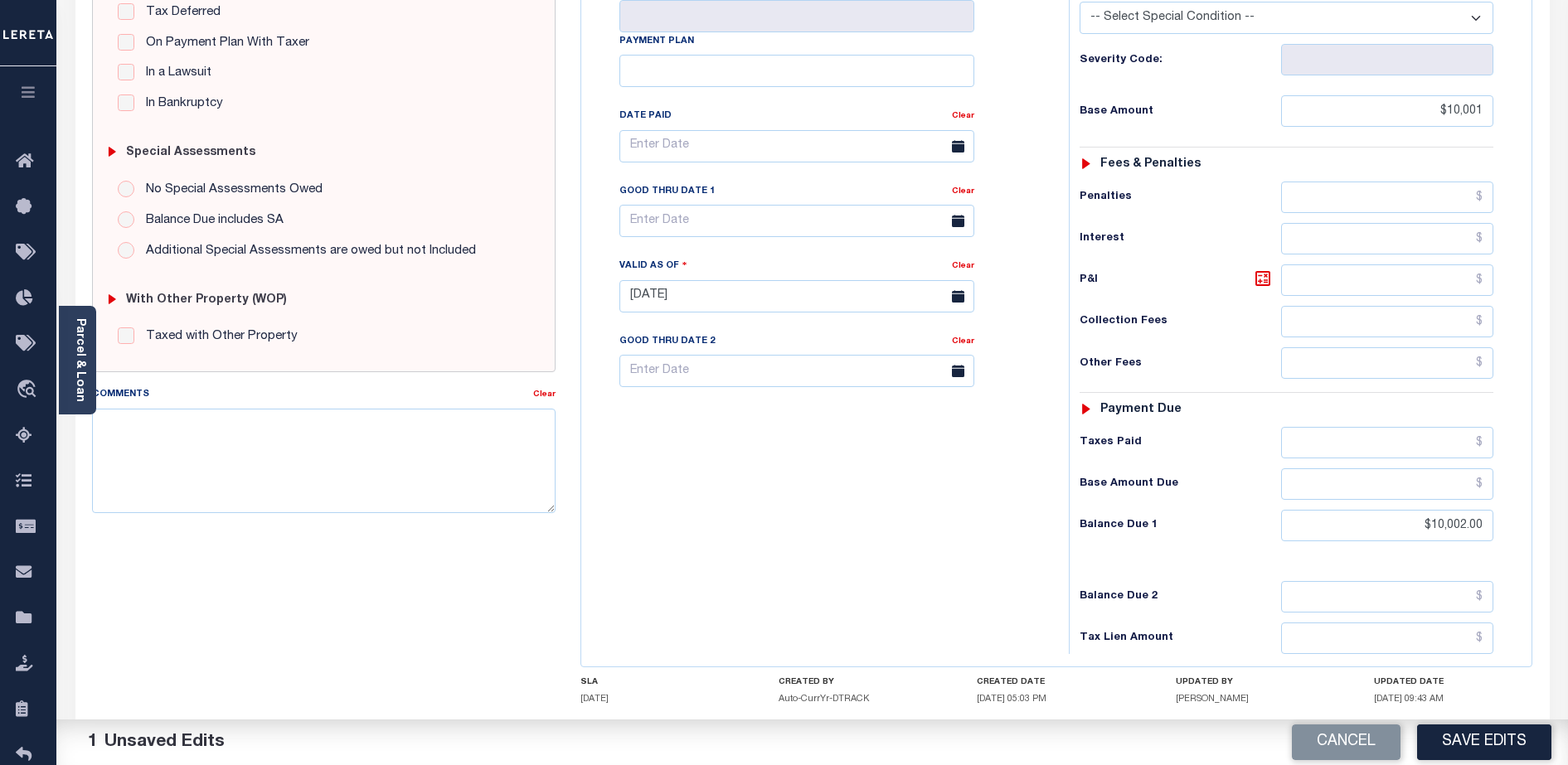
scroll to position [395, 0]
